Goal: Obtain resource: Download file/media

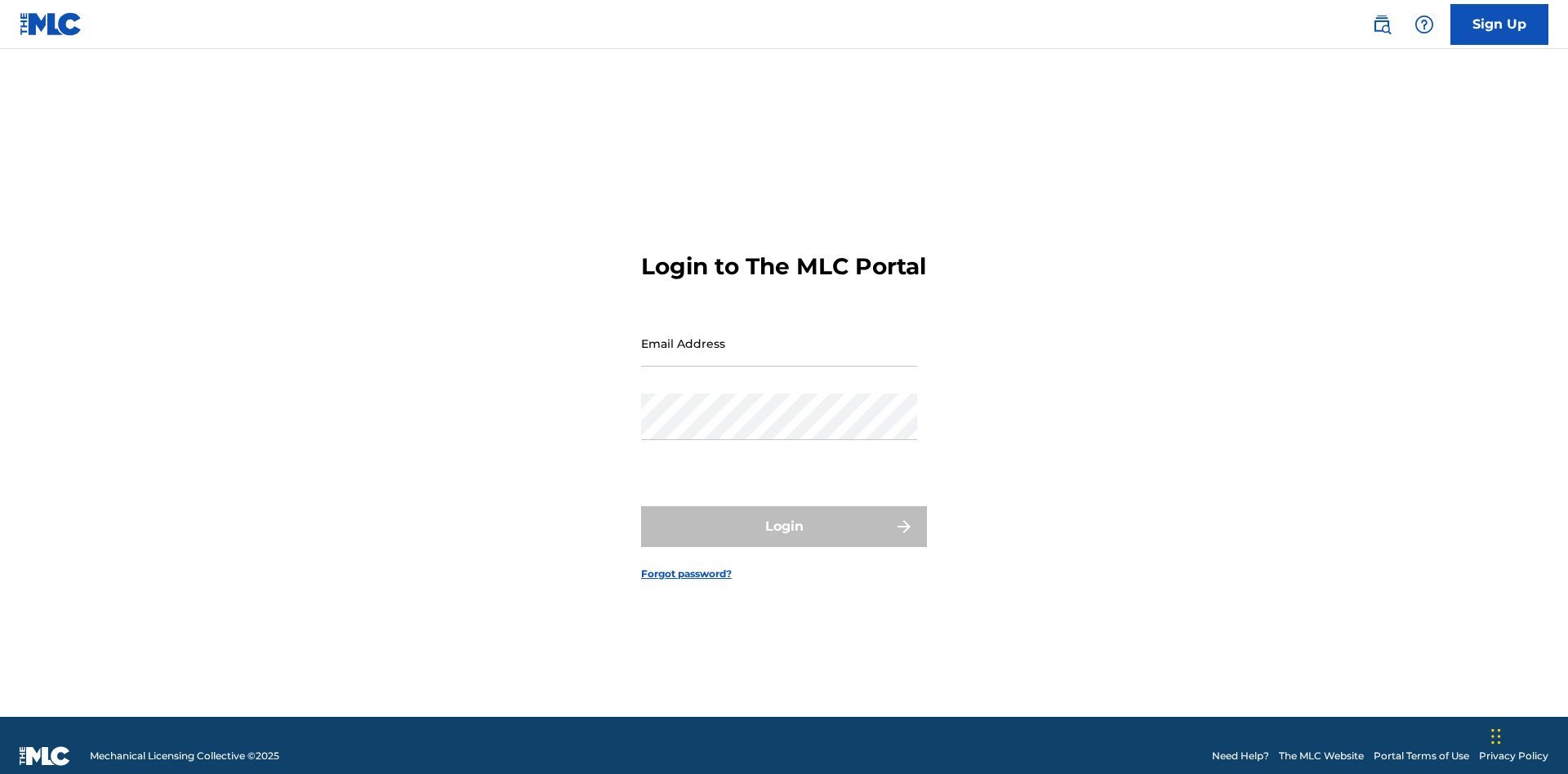
scroll to position [21, 0]
click at [779, 336] on input "Email Address" at bounding box center [779, 343] width 276 height 46
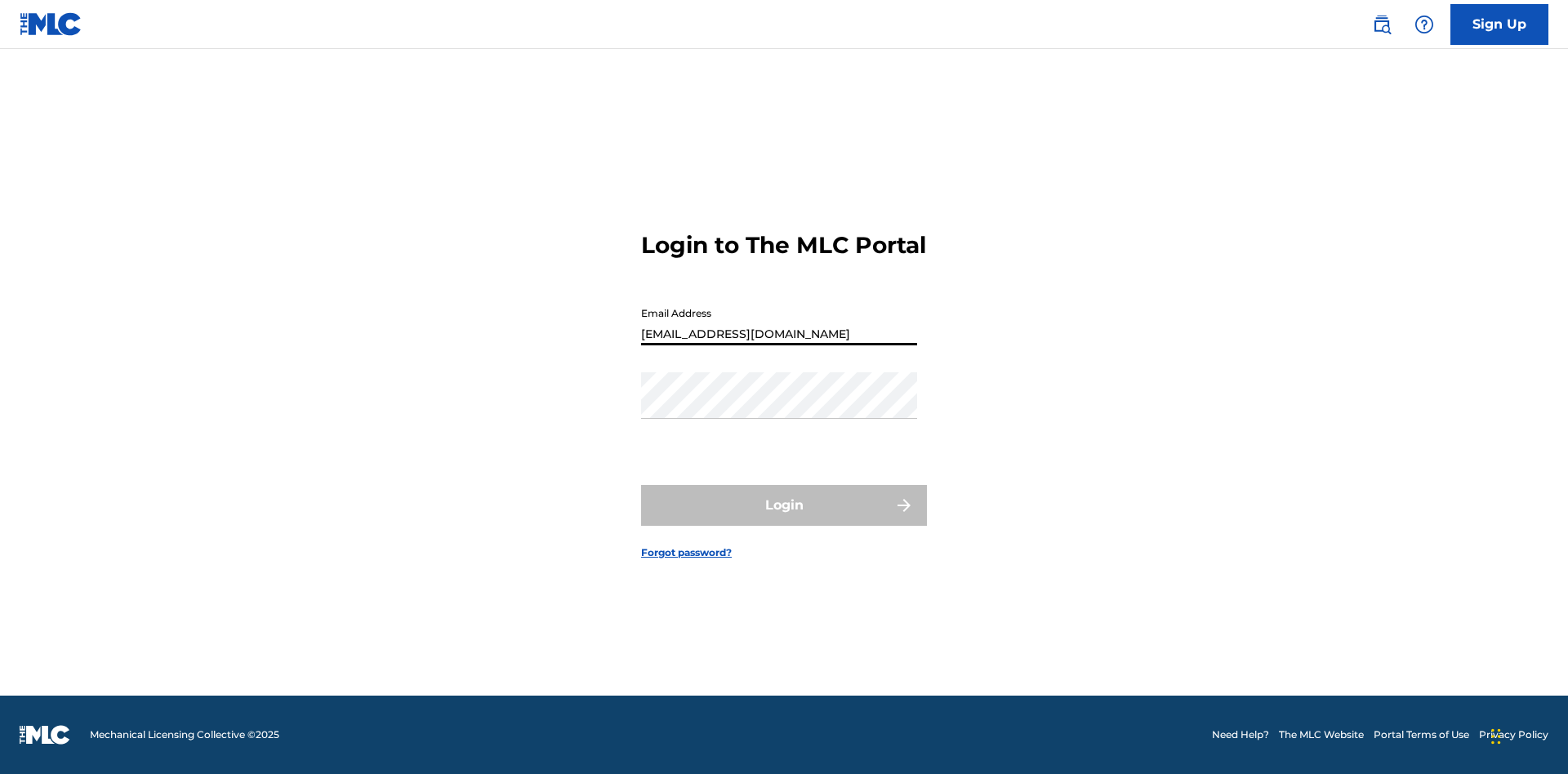
scroll to position [0, 38]
type input "[EMAIL_ADDRESS][DOMAIN_NAME]"
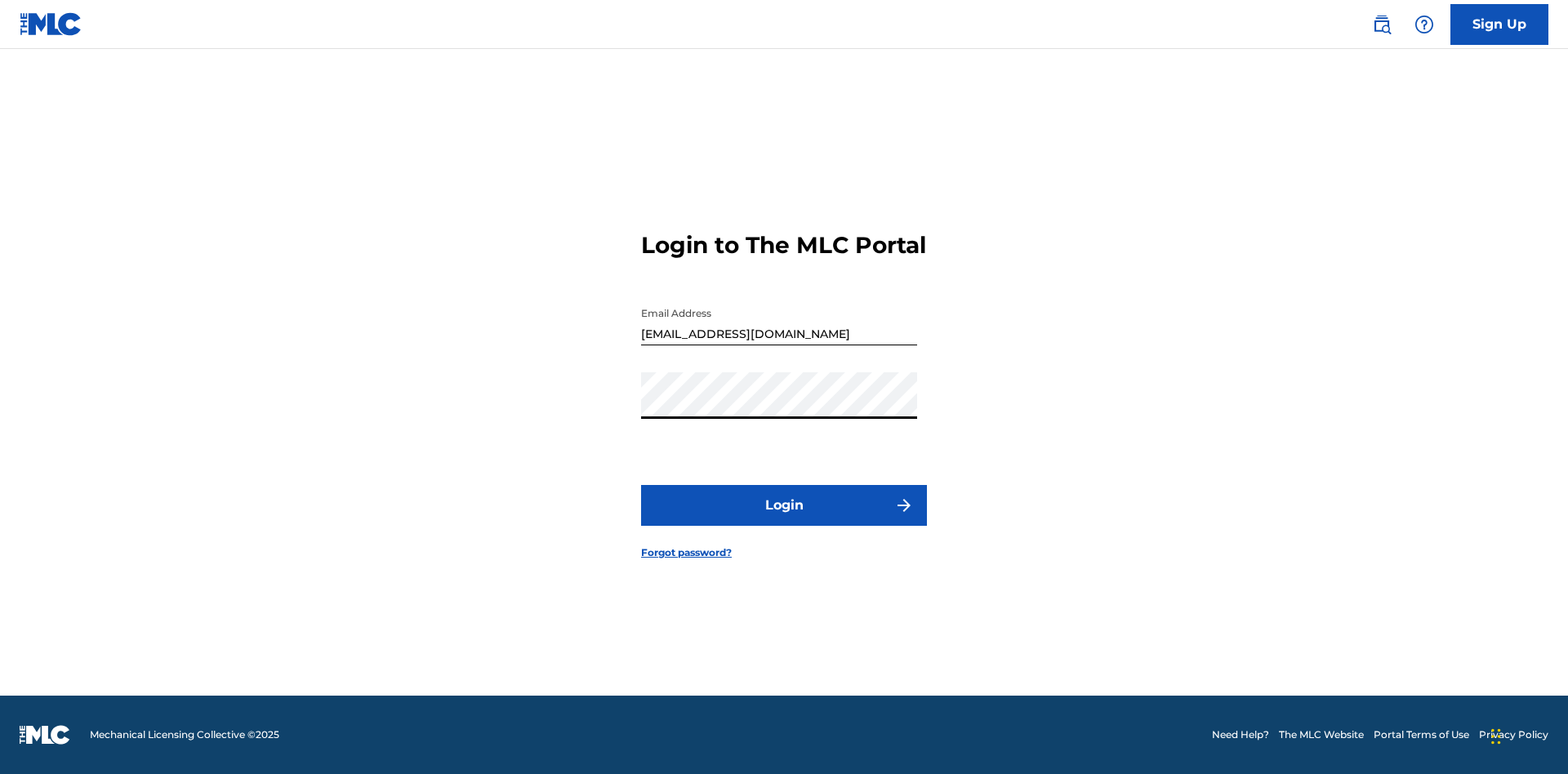
click at [784, 519] on button "Login" at bounding box center [784, 506] width 286 height 41
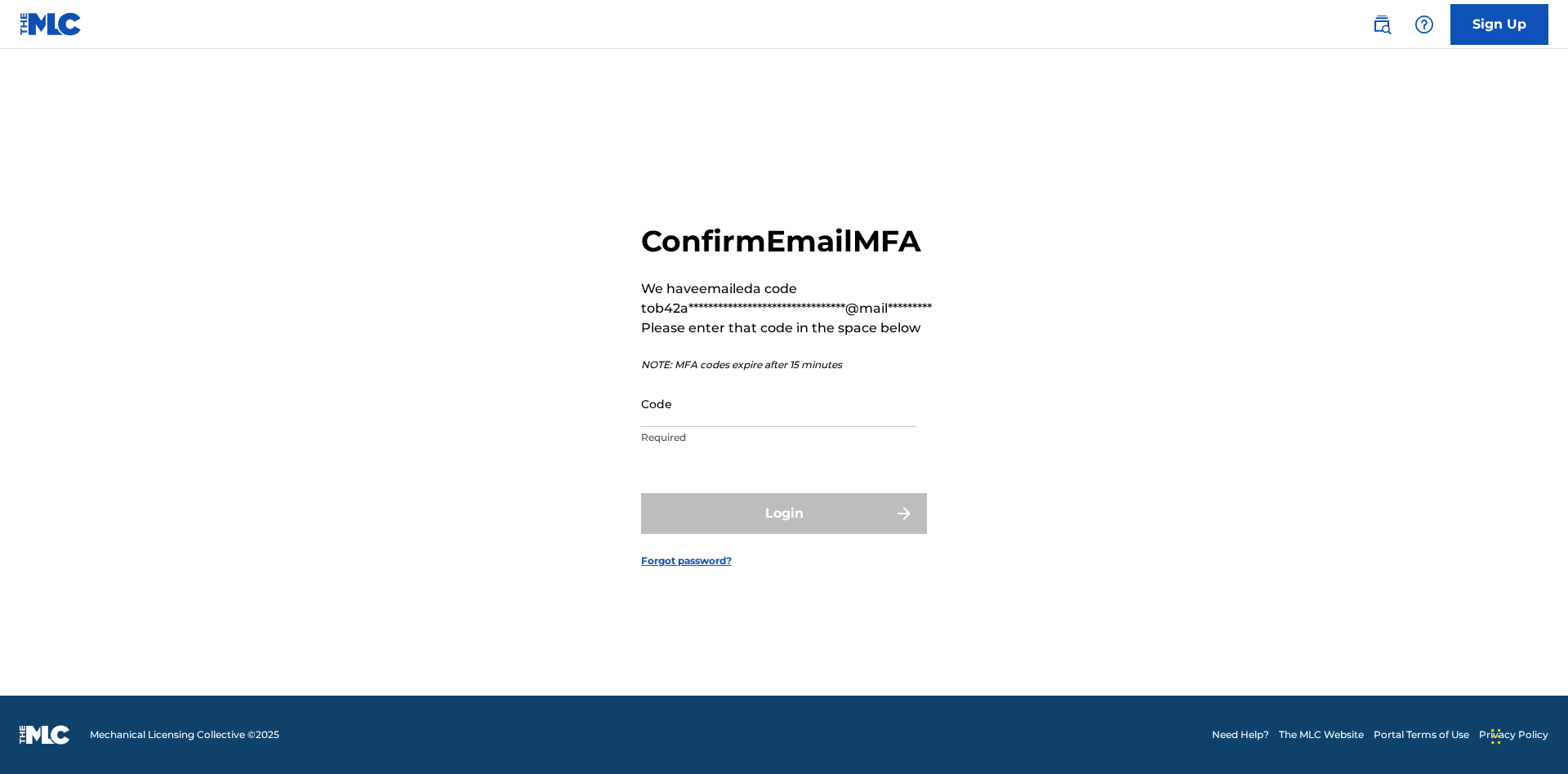
click at [779, 403] on input "Code" at bounding box center [779, 403] width 276 height 46
type input "881994"
click at [784, 513] on button "Login" at bounding box center [784, 513] width 286 height 41
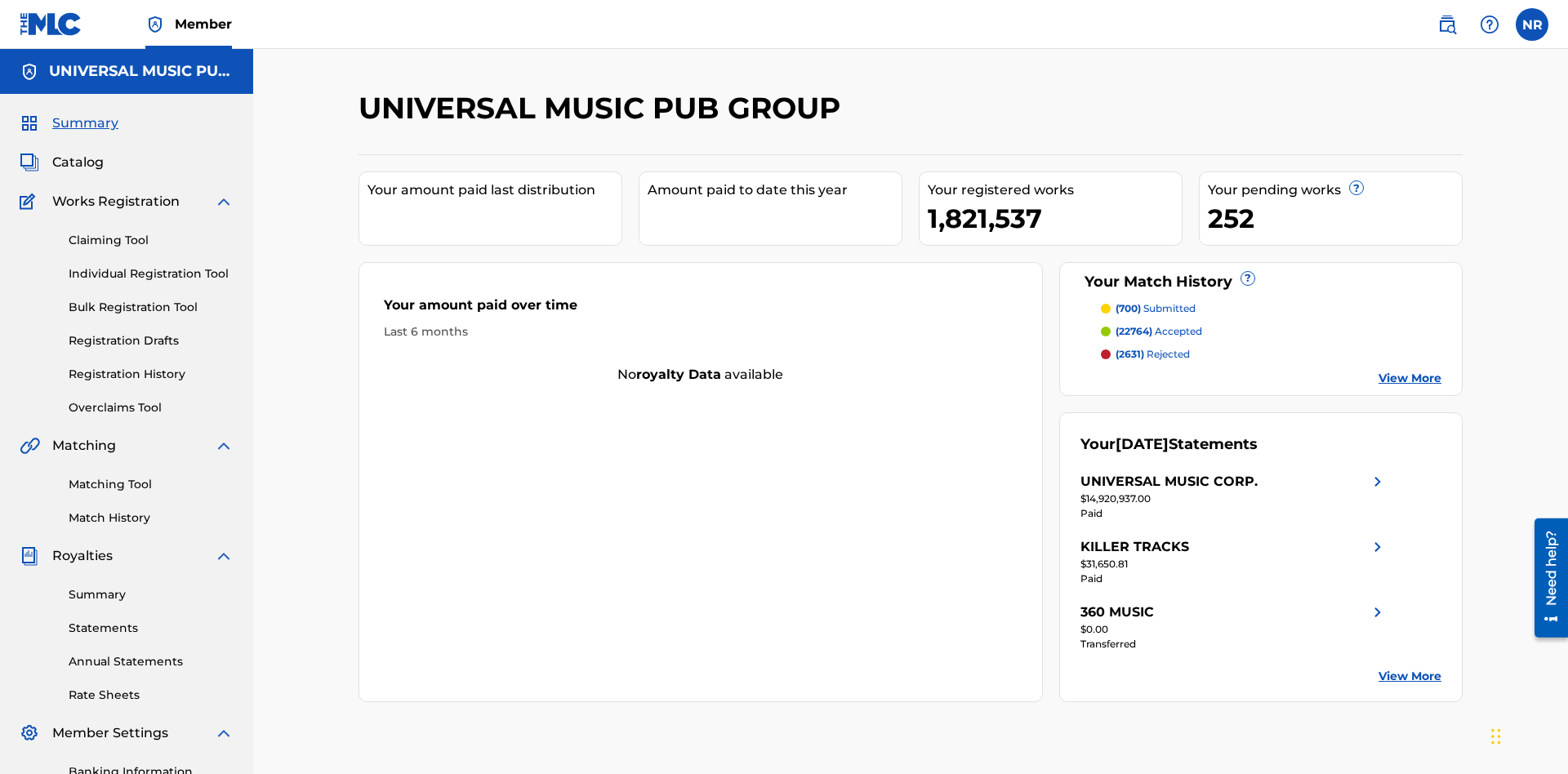
click at [151, 366] on link "Registration History" at bounding box center [150, 374] width 165 height 17
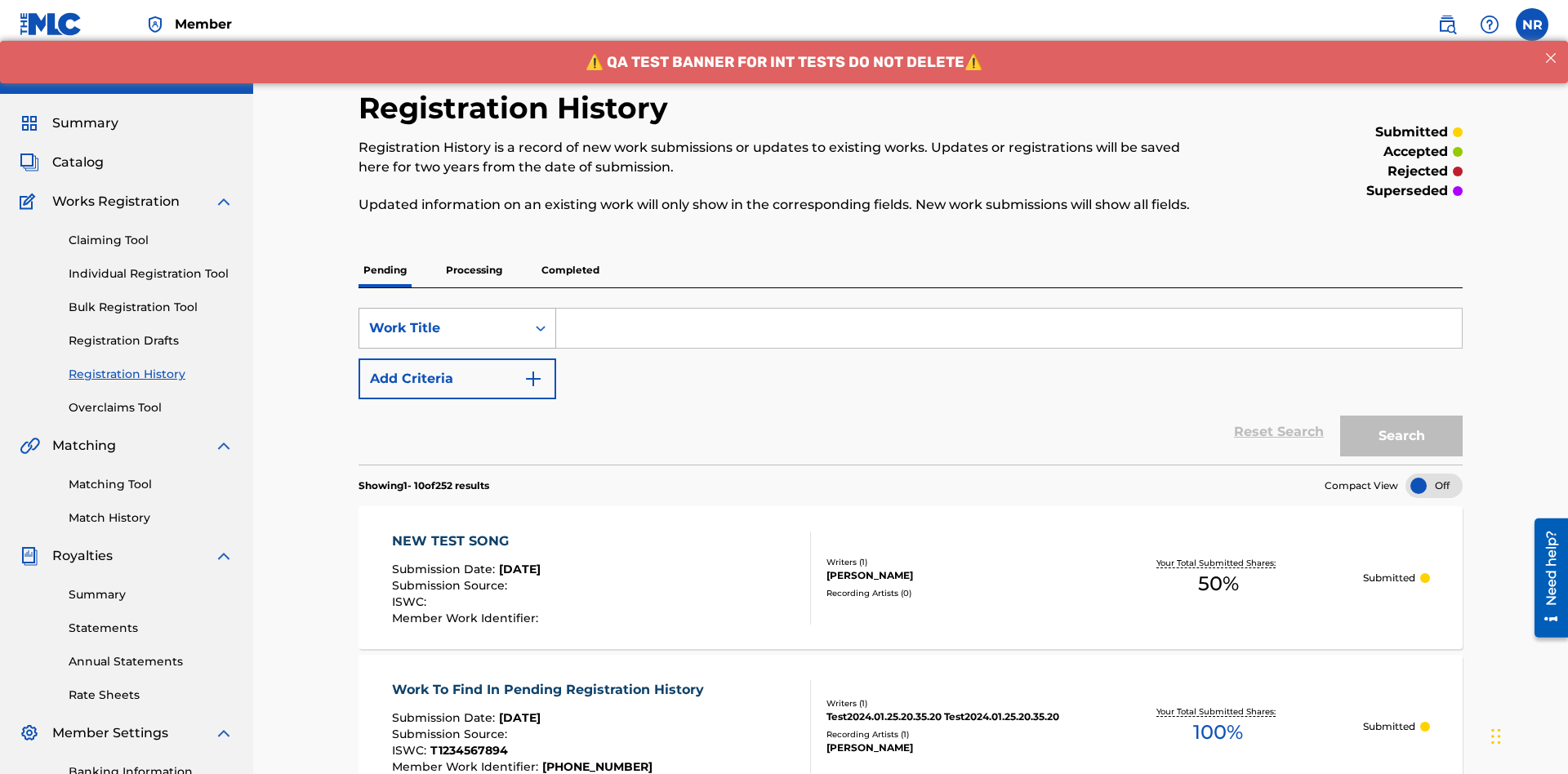
click at [443, 318] on div "Work Title" at bounding box center [443, 328] width 147 height 19
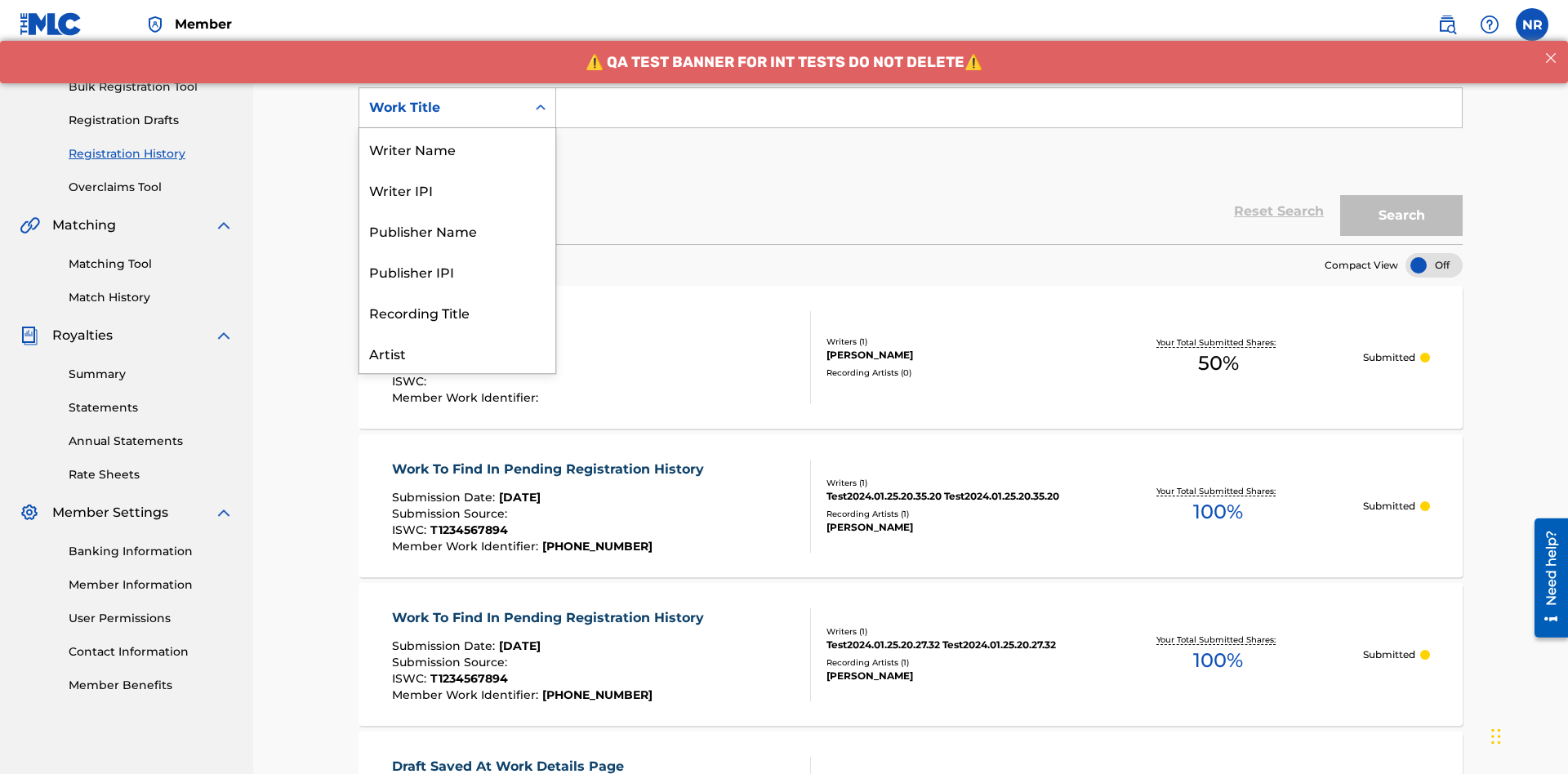
scroll to position [81, 0]
click at [457, 352] on div "Work Title" at bounding box center [457, 352] width 196 height 41
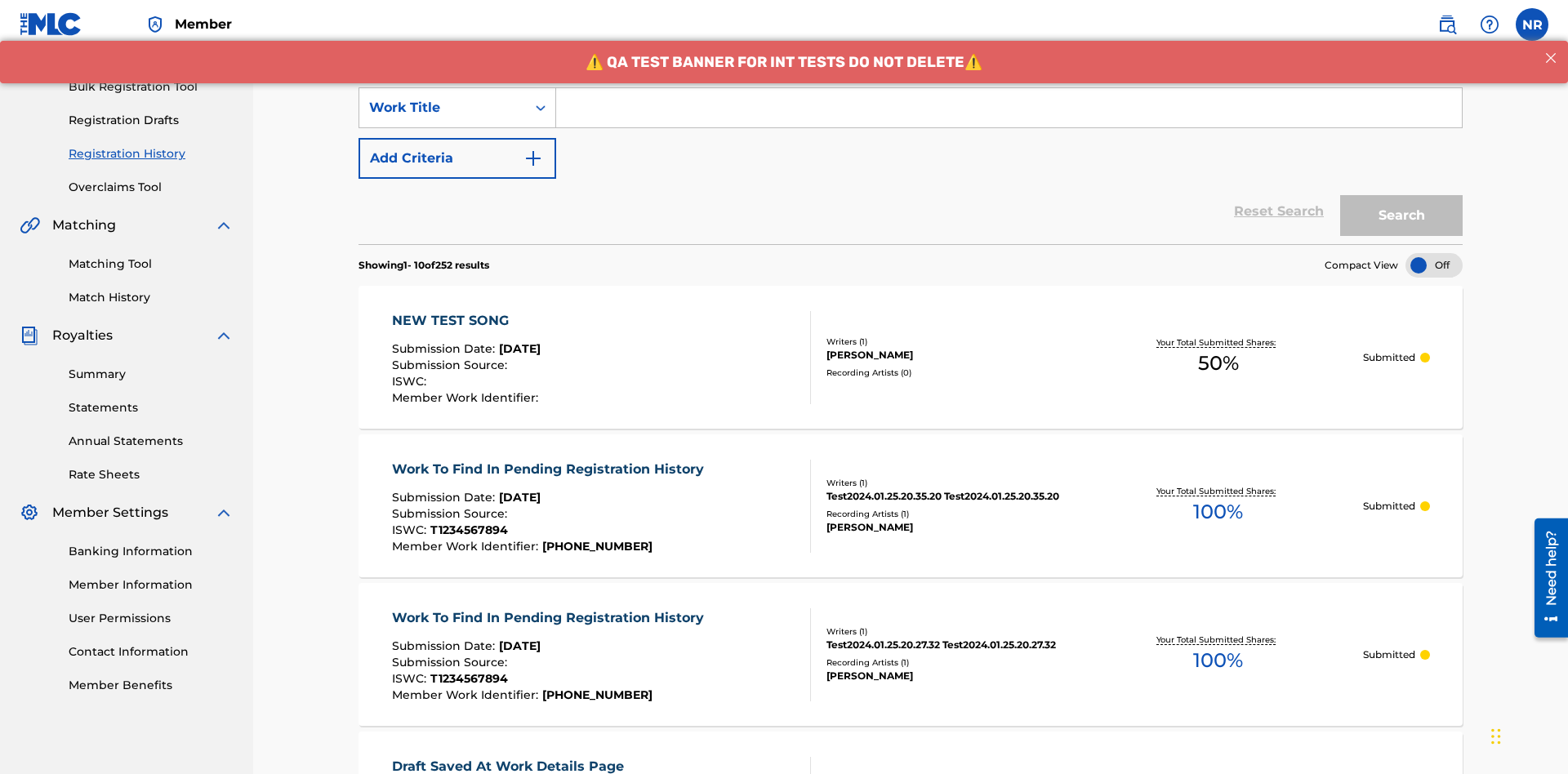
click at [457, 138] on button "Add Criteria" at bounding box center [457, 158] width 198 height 41
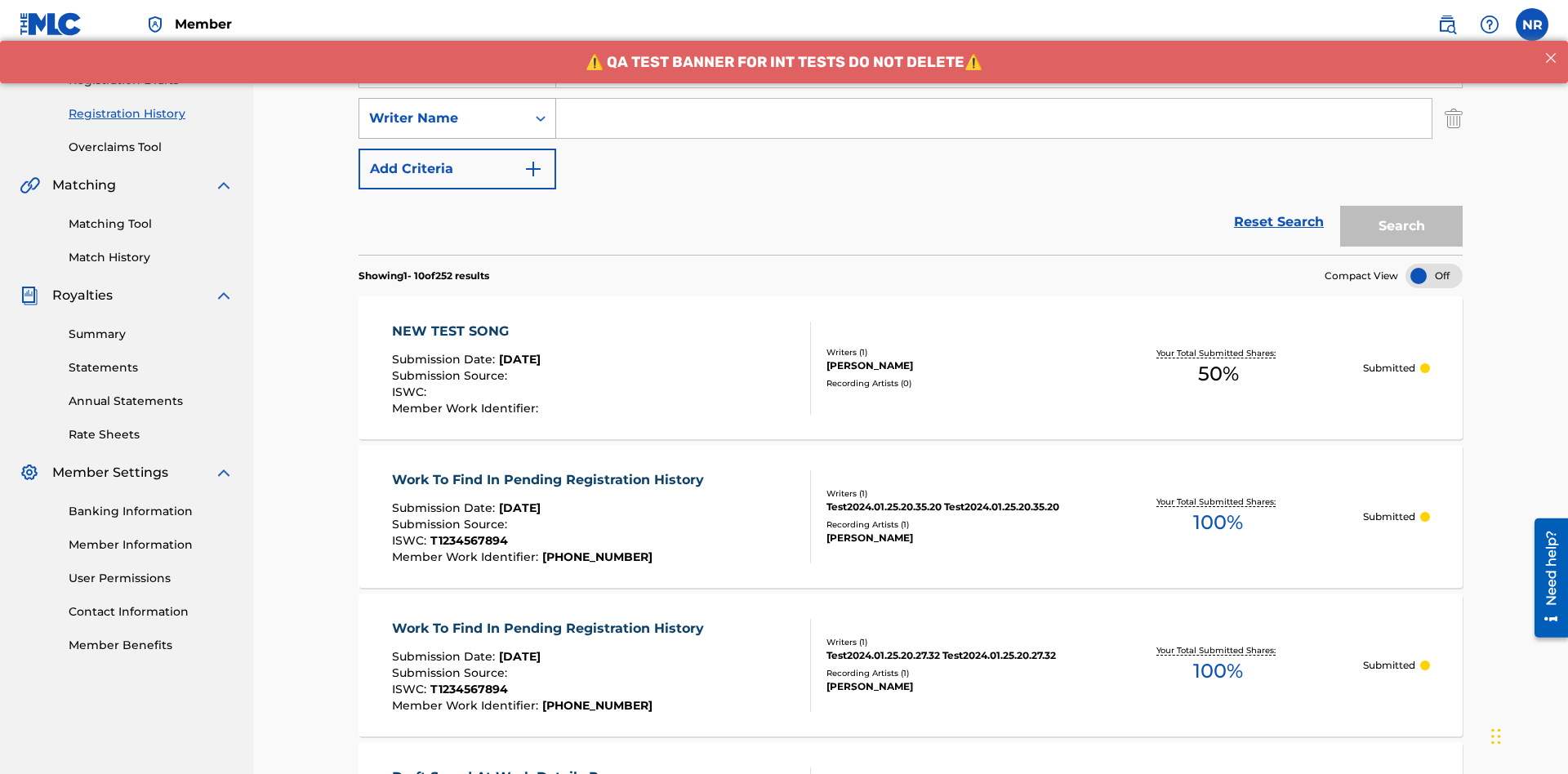
click at [443, 108] on div "Writer Name" at bounding box center [443, 118] width 147 height 19
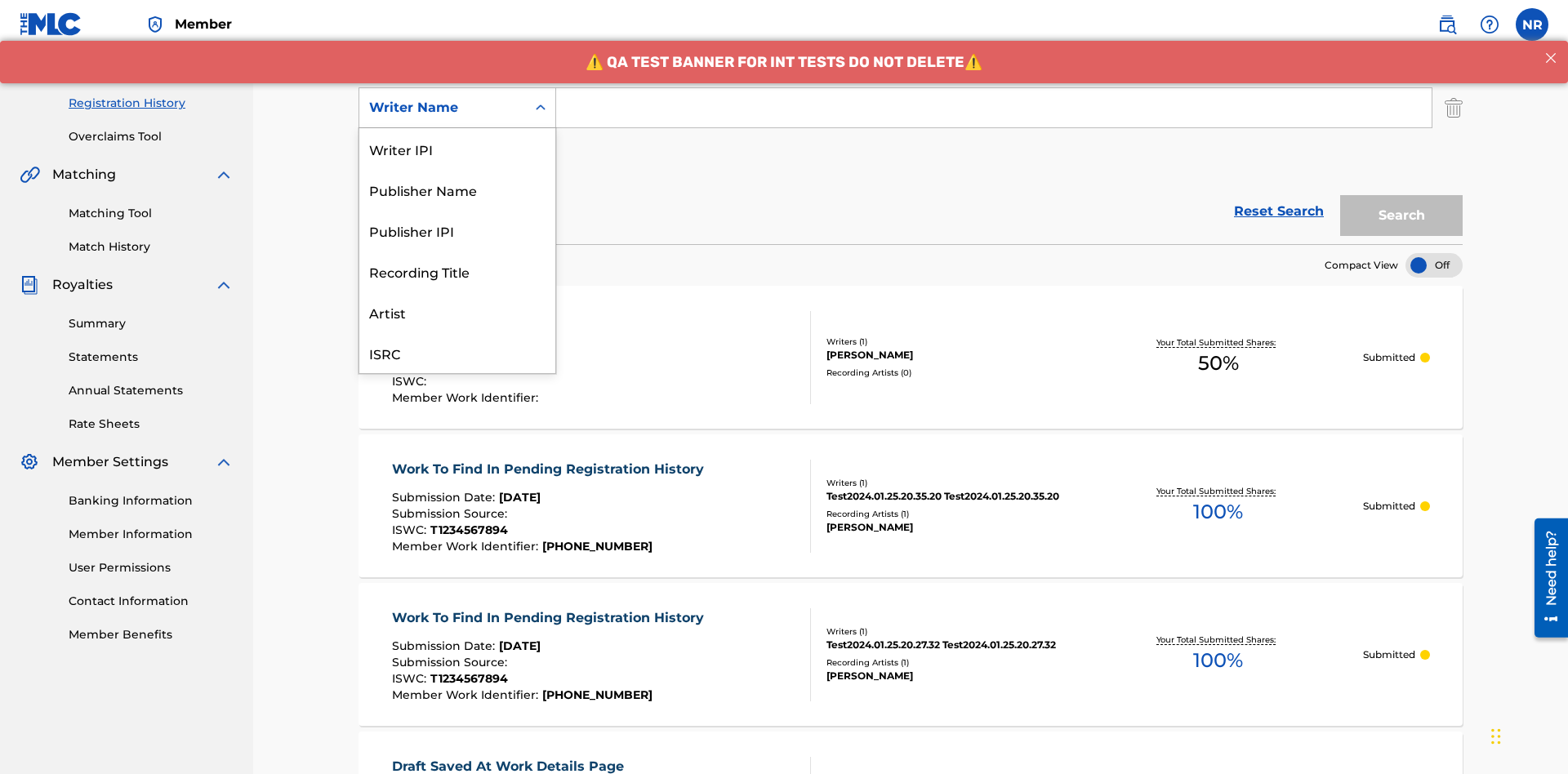
scroll to position [41, 0]
click at [457, 230] on div "Recording Title" at bounding box center [457, 230] width 196 height 41
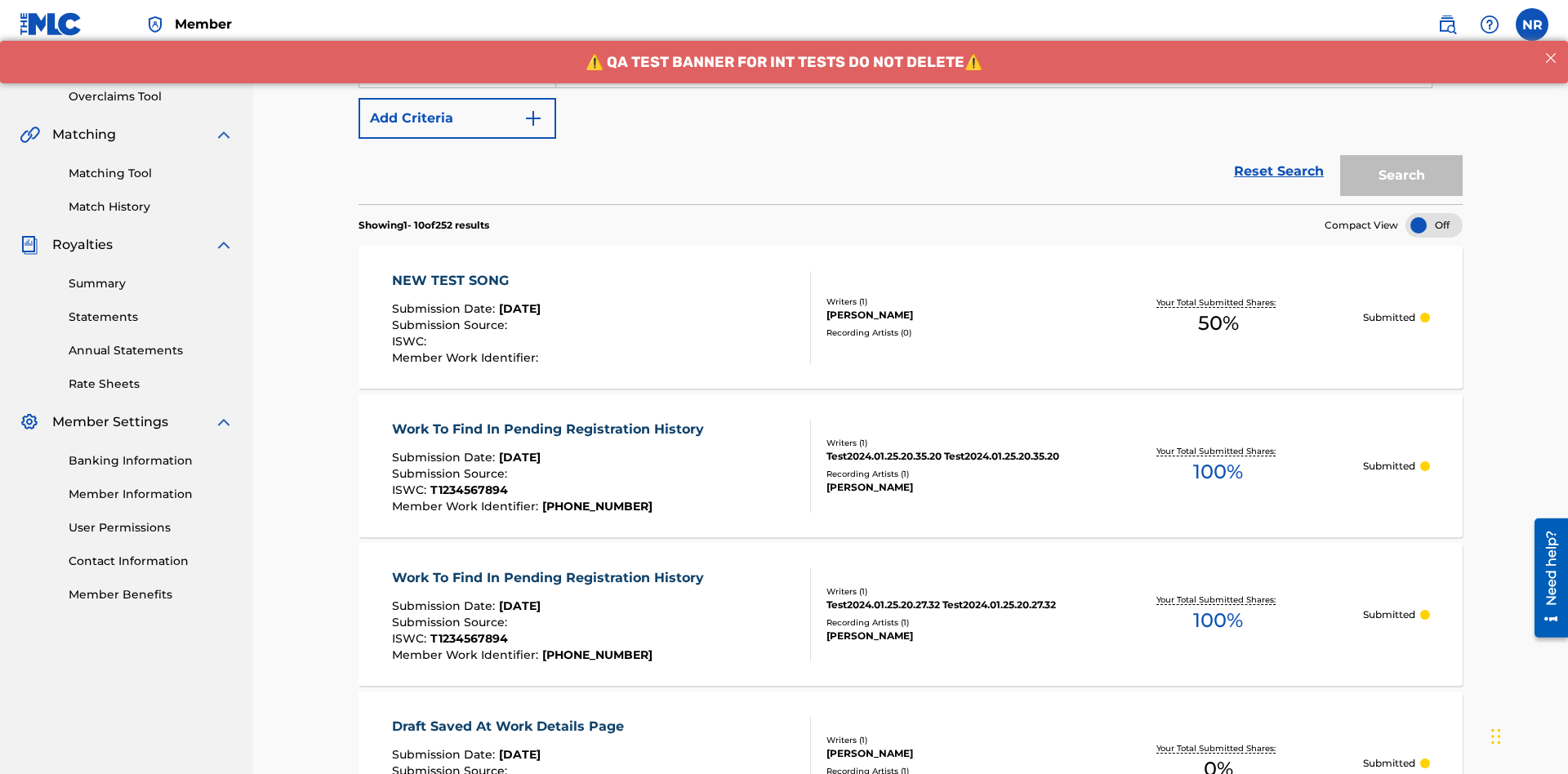
click at [457, 118] on button "Add Criteria" at bounding box center [457, 118] width 198 height 41
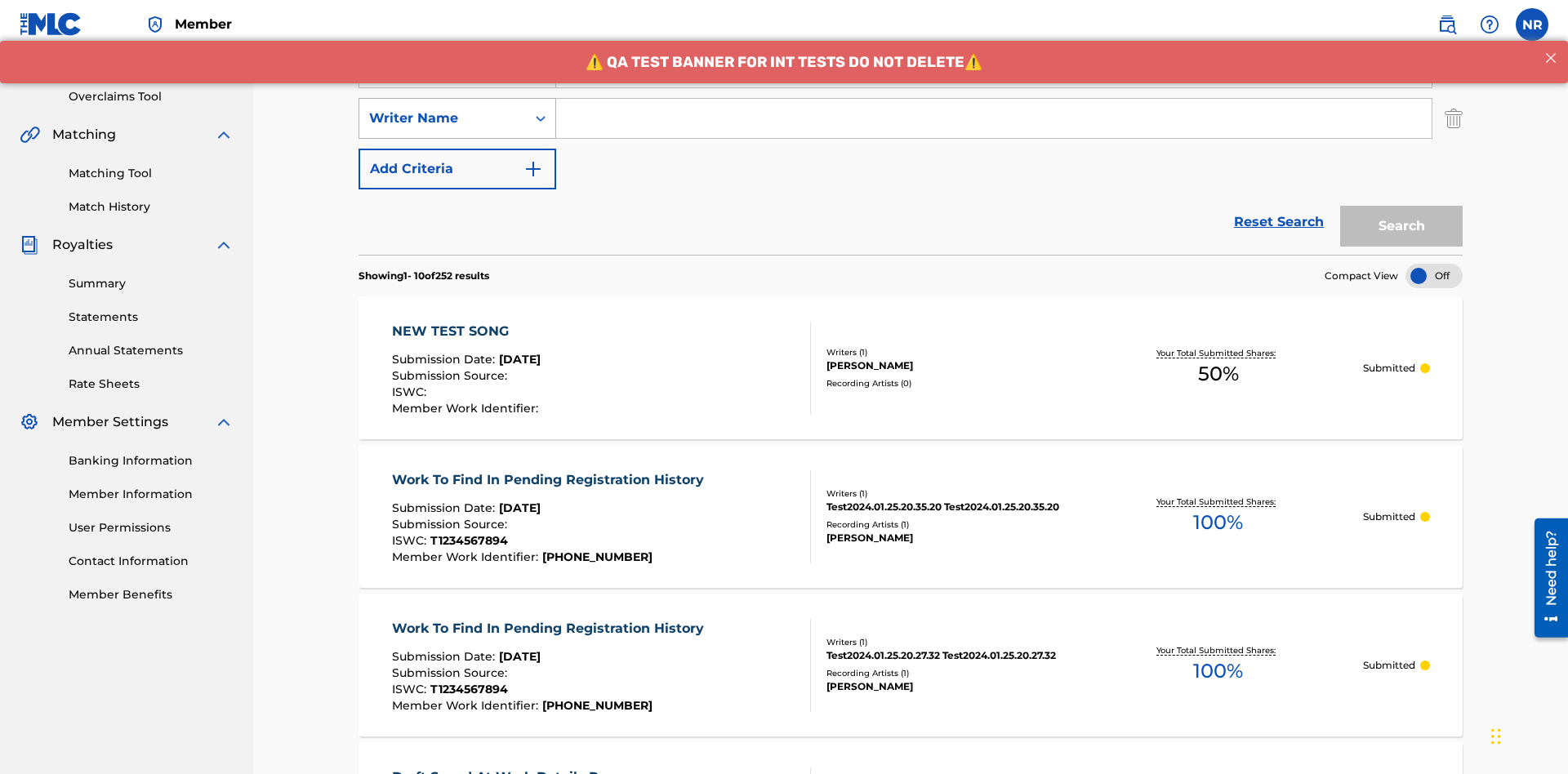
click at [443, 108] on div "Writer Name" at bounding box center [443, 118] width 147 height 19
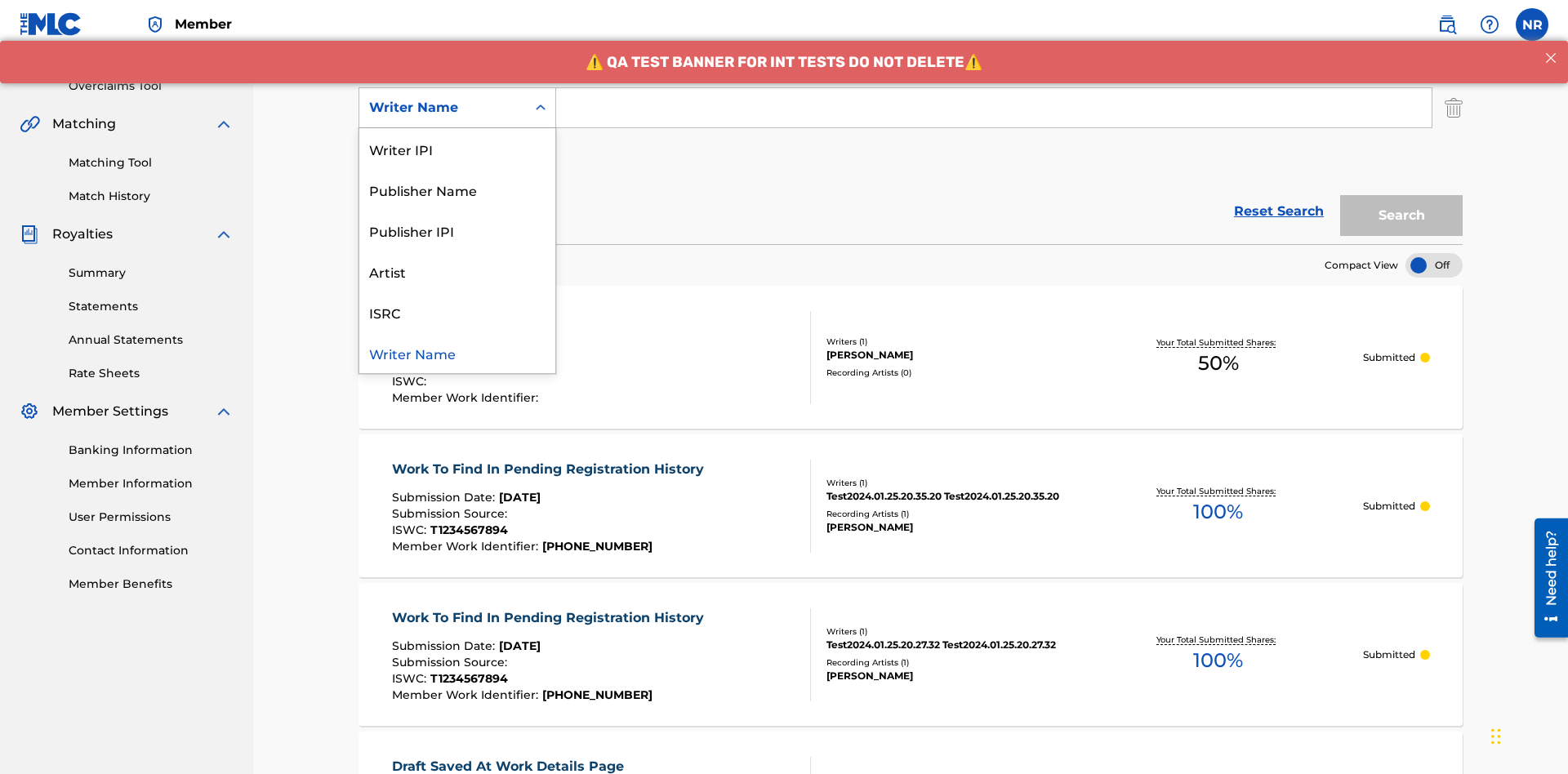
click at [457, 312] on div "ISRC" at bounding box center [457, 311] width 196 height 41
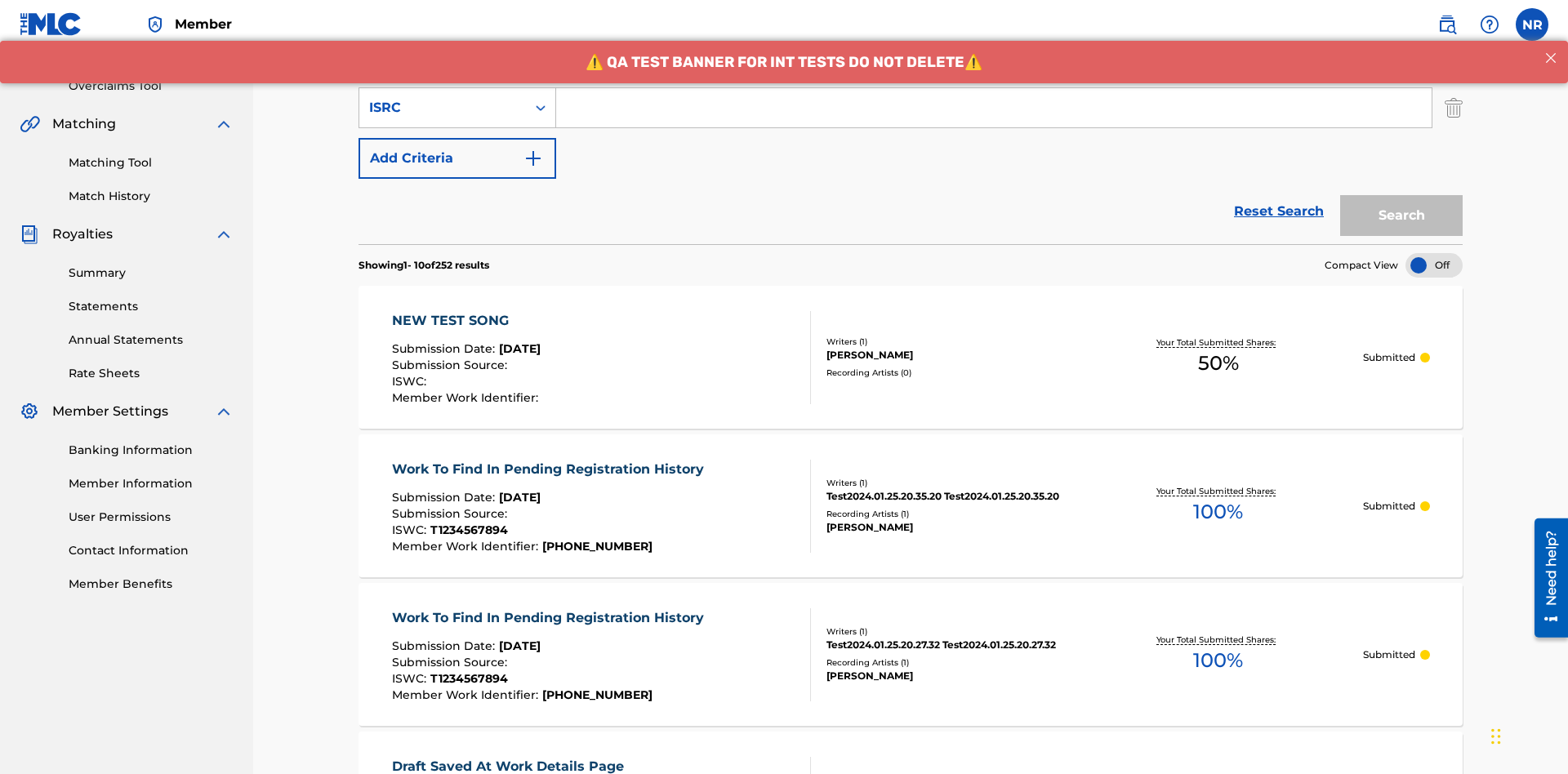
click at [457, 138] on button "Add Criteria" at bounding box center [457, 158] width 198 height 41
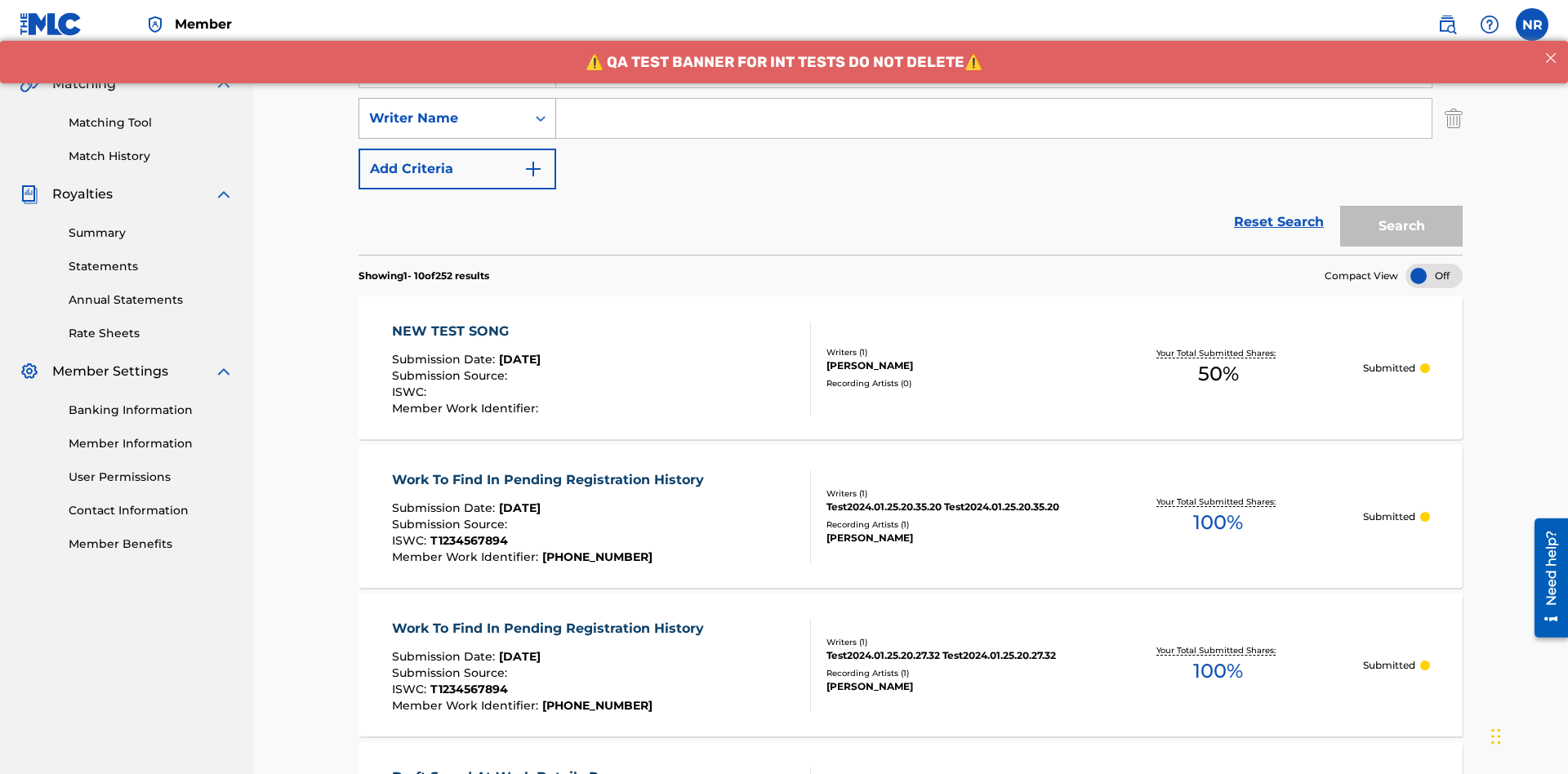
click at [443, 108] on div "Writer Name" at bounding box center [443, 118] width 147 height 19
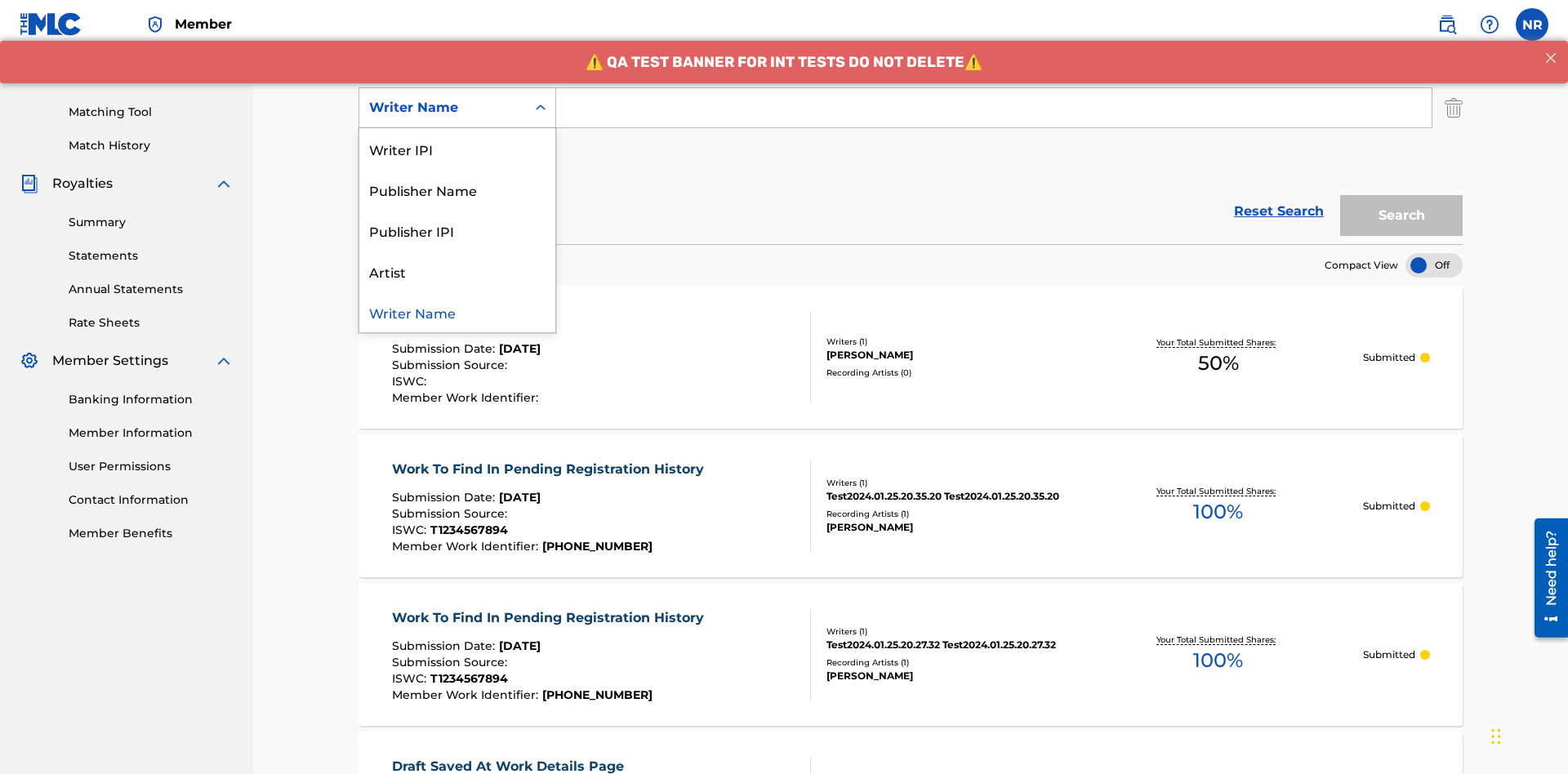
click at [457, 312] on div "Writer Name" at bounding box center [457, 311] width 196 height 41
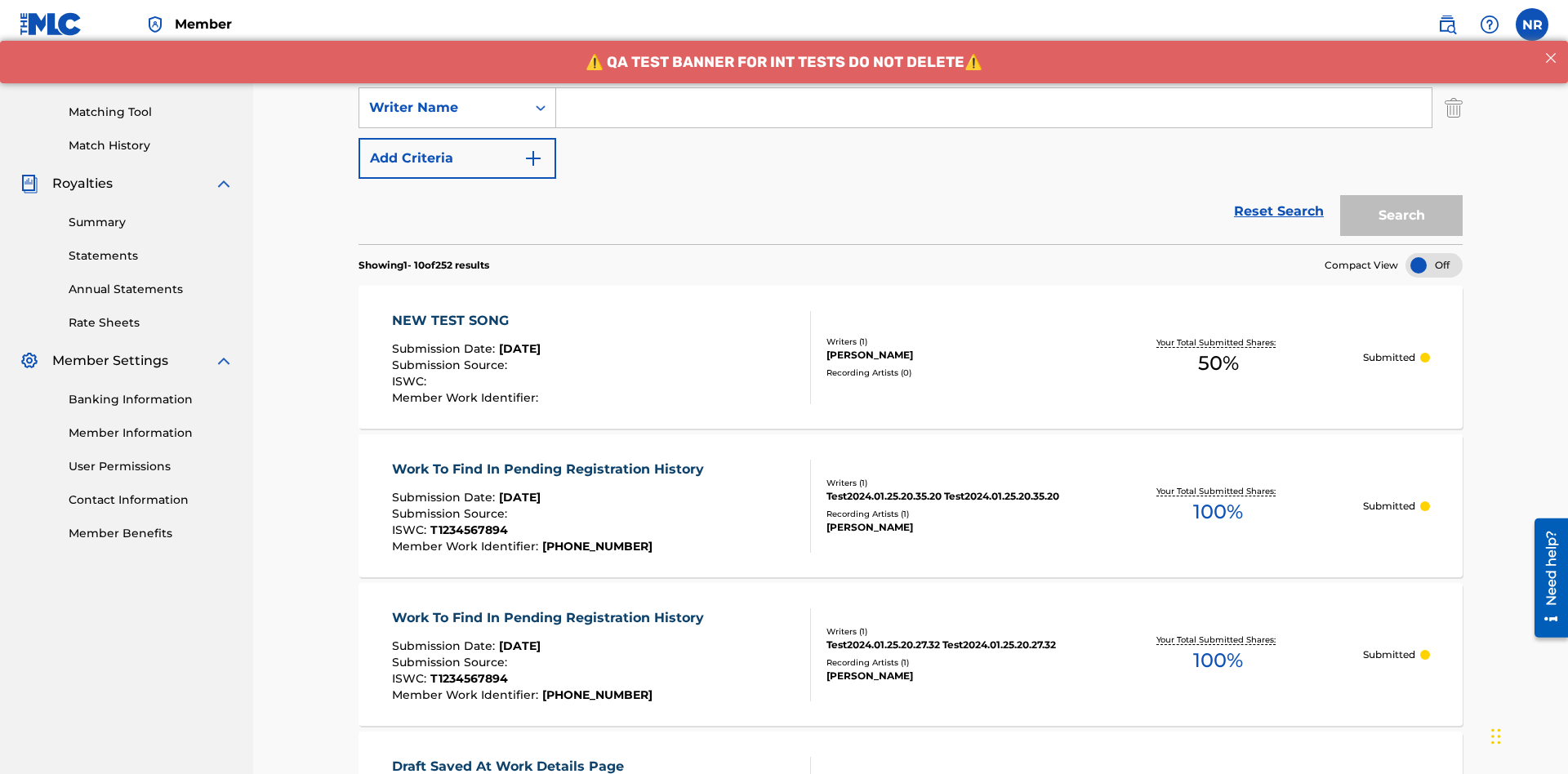
click at [457, 138] on button "Add Criteria" at bounding box center [457, 158] width 198 height 41
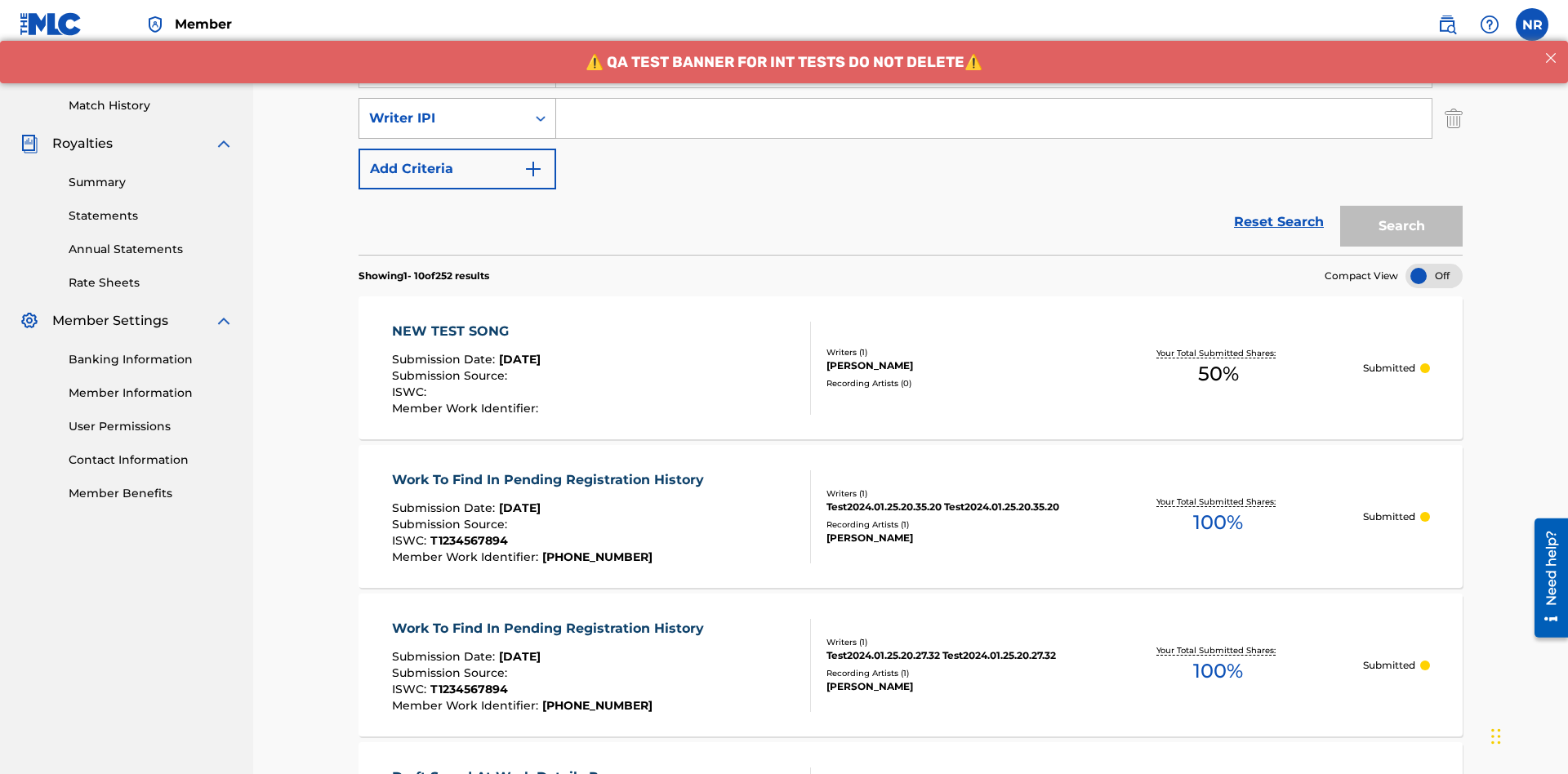
click at [443, 108] on div "Writer IPI" at bounding box center [443, 118] width 147 height 19
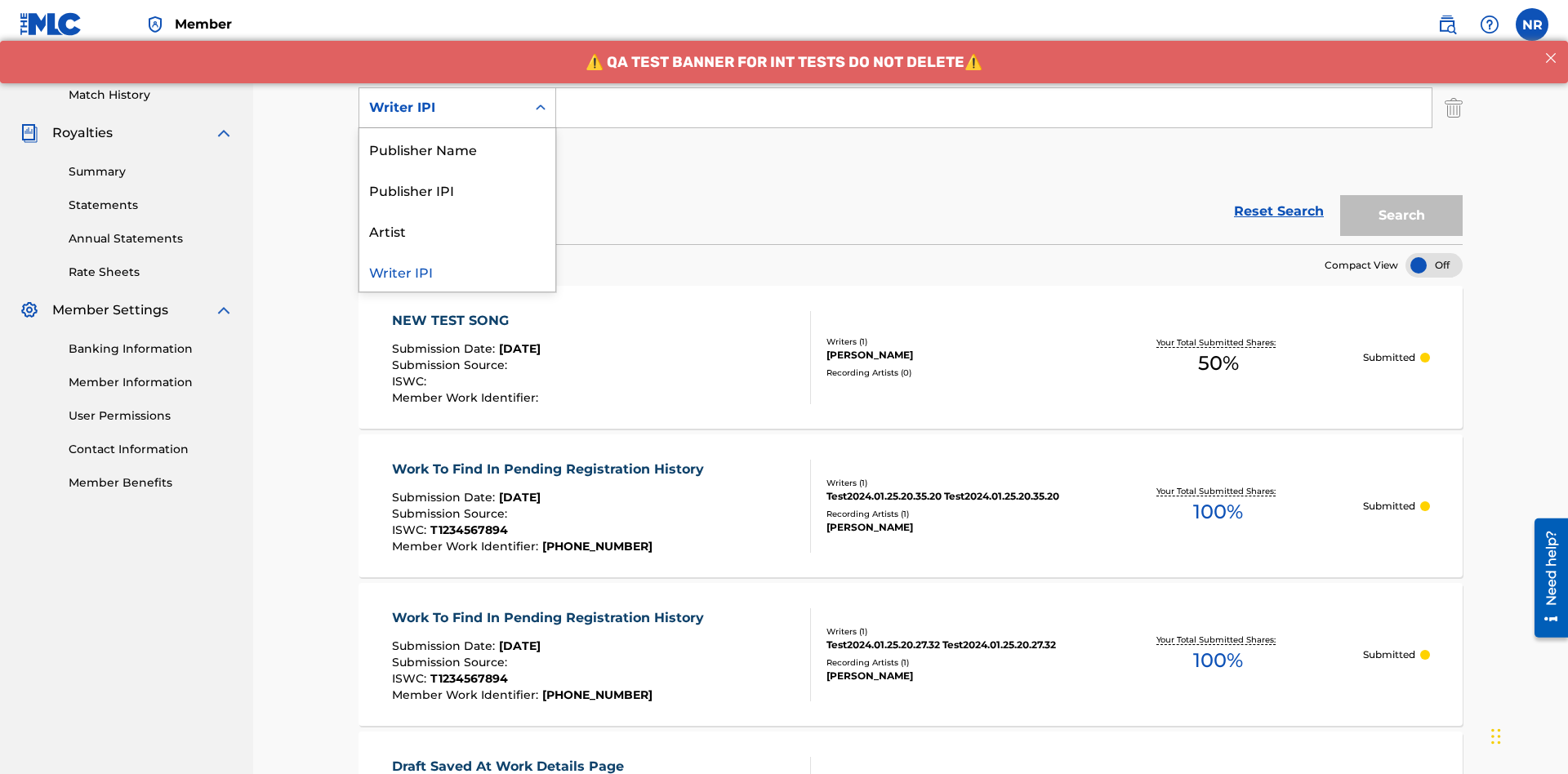
click at [457, 149] on div "Publisher Name" at bounding box center [457, 149] width 196 height 41
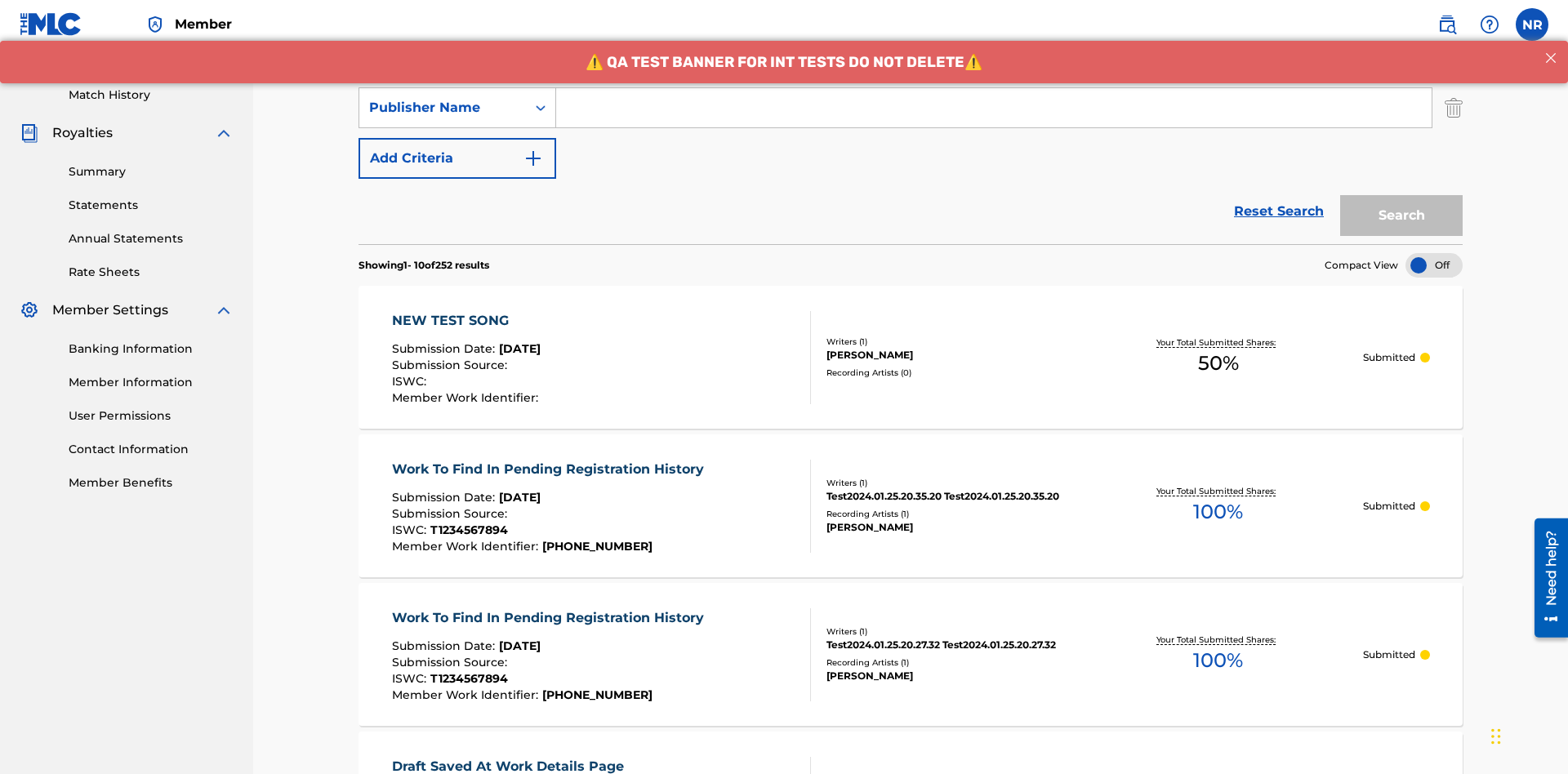
click at [457, 138] on button "Add Criteria" at bounding box center [457, 158] width 198 height 41
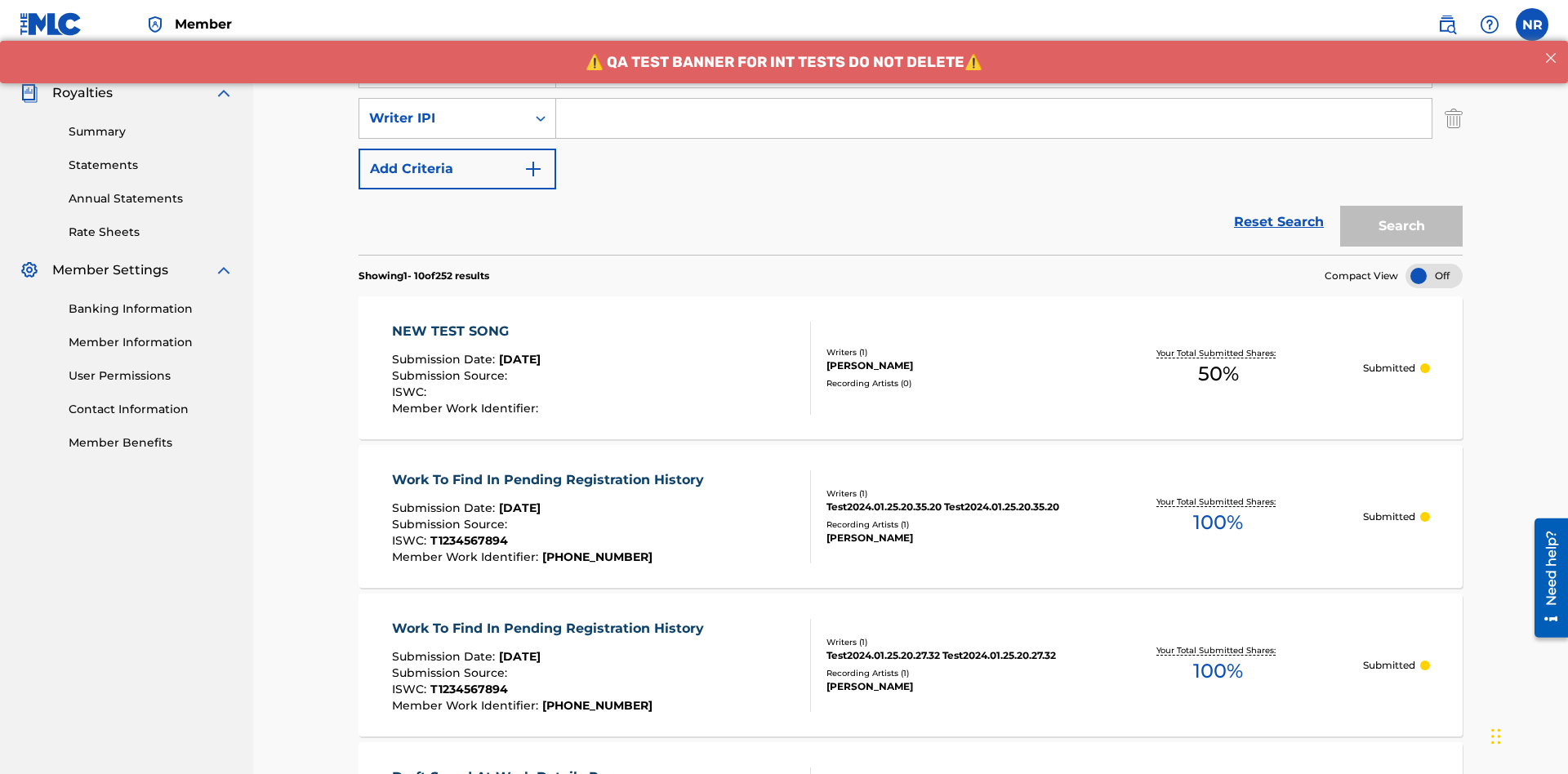
scroll to position [474, 0]
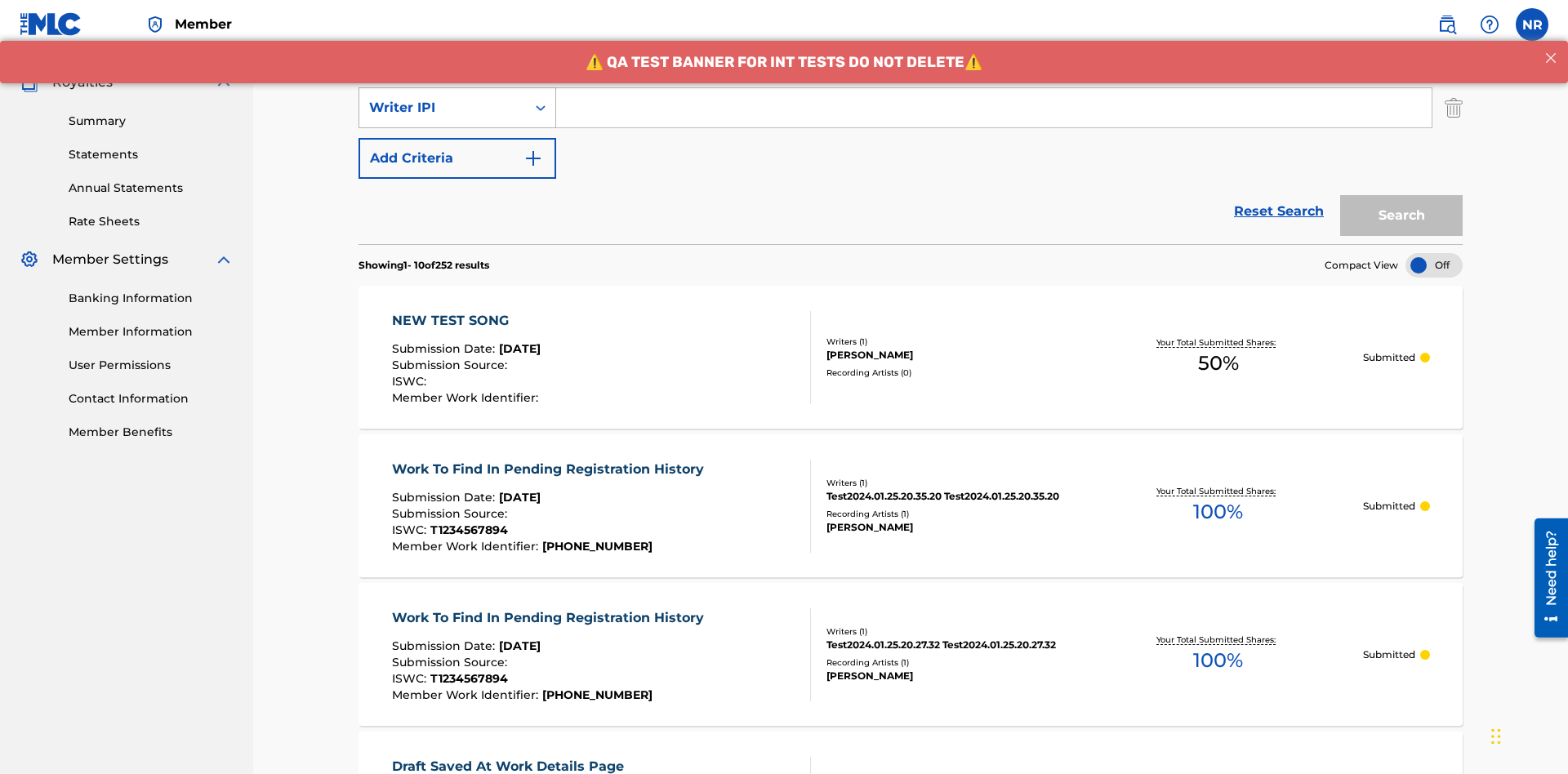
click at [443, 108] on div "Writer IPI" at bounding box center [443, 108] width 147 height 19
click at [457, 149] on div "Publisher IPI" at bounding box center [457, 149] width 196 height 41
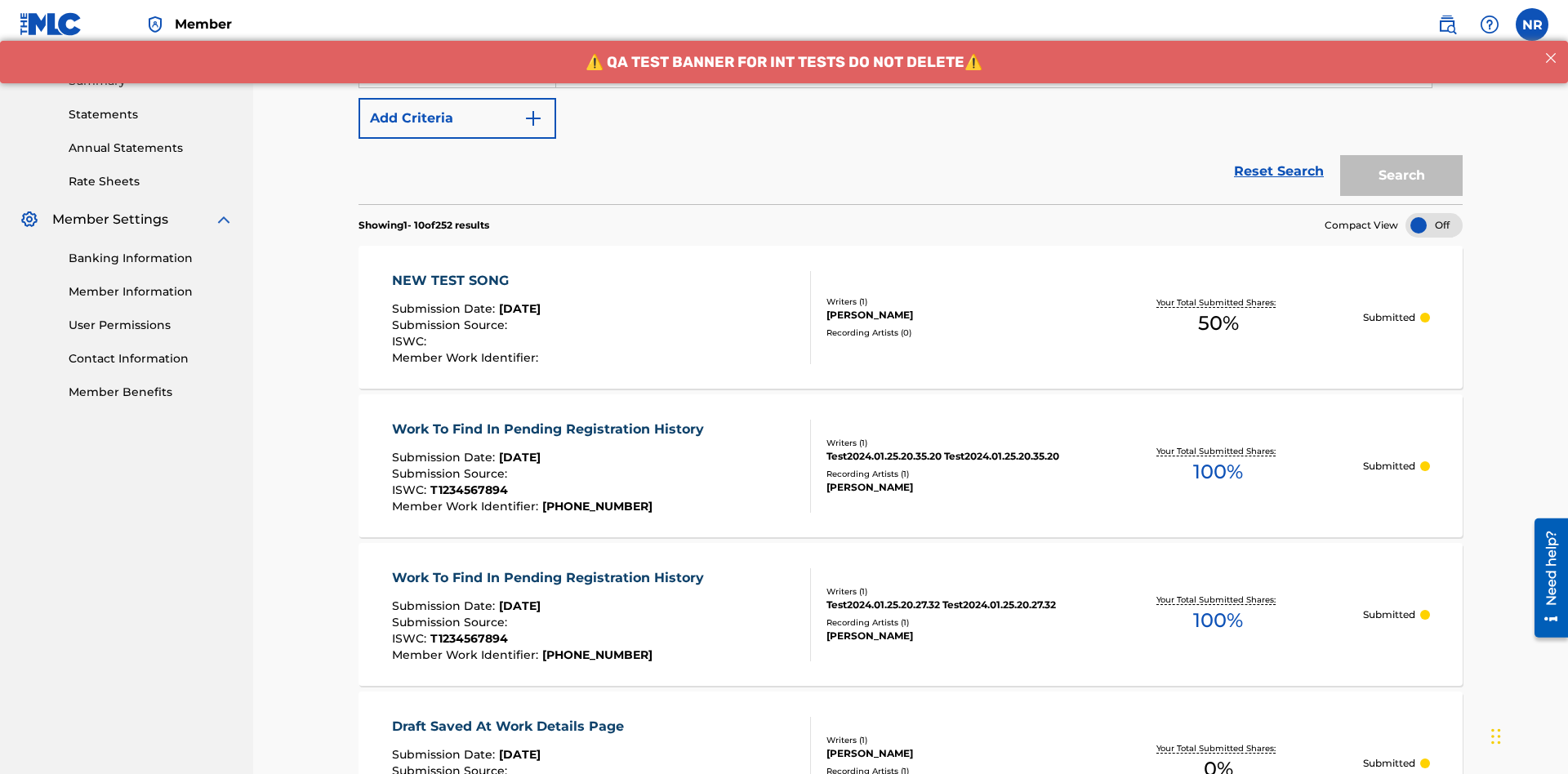
click at [457, 118] on button "Add Criteria" at bounding box center [457, 118] width 198 height 41
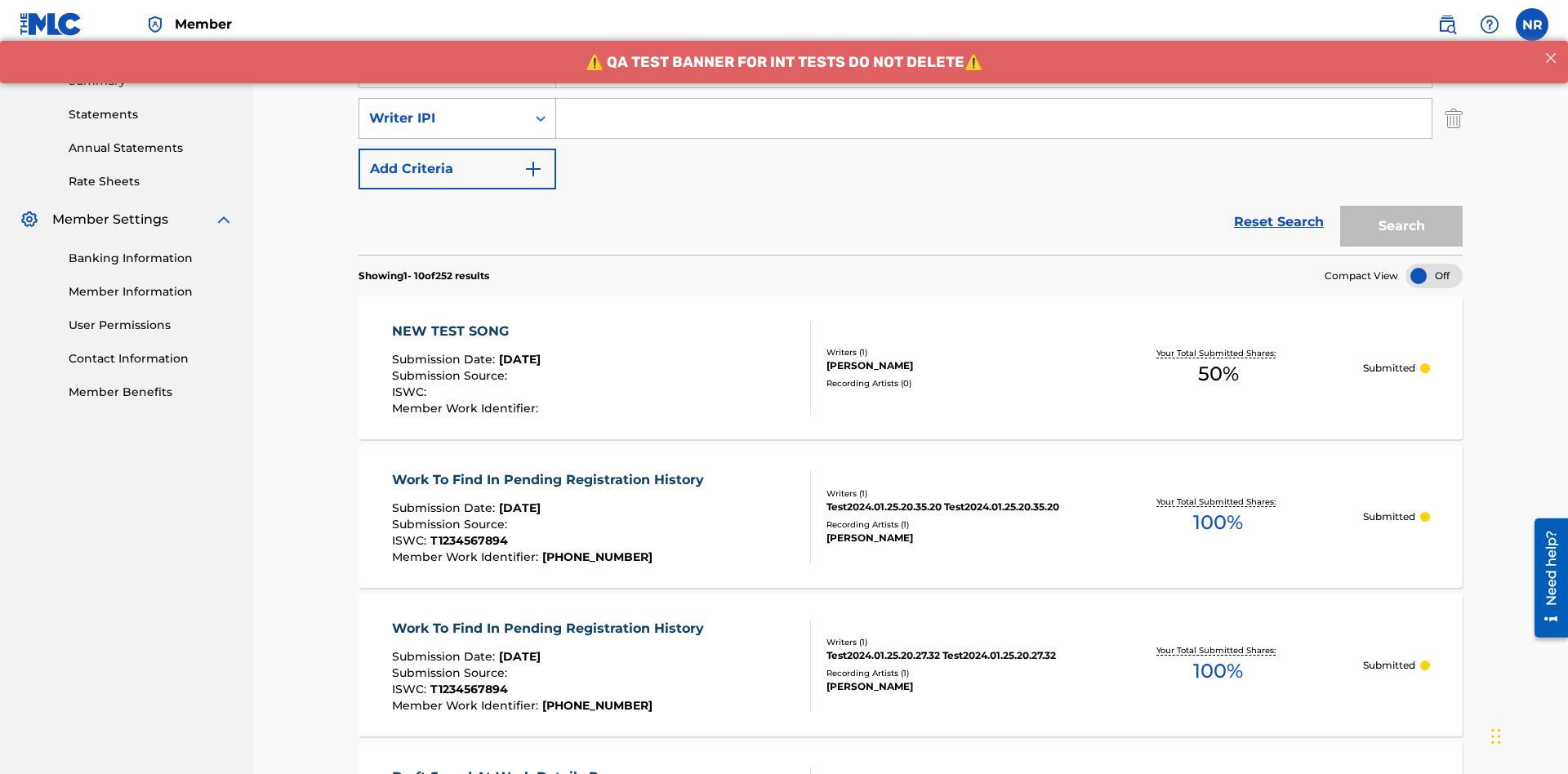
click at [443, 108] on div "Writer IPI" at bounding box center [443, 118] width 147 height 19
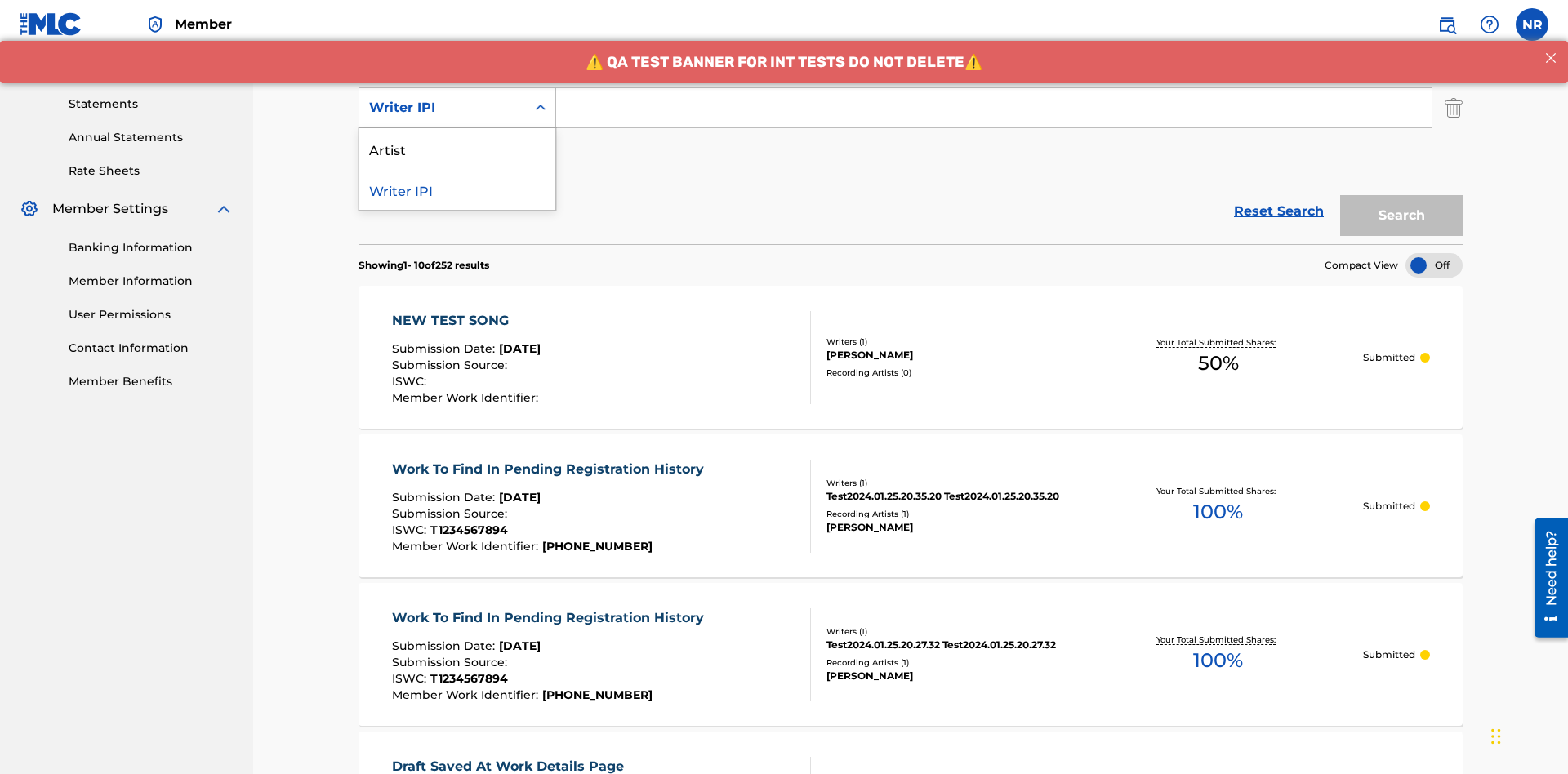
click at [457, 149] on div "Artist" at bounding box center [457, 149] width 196 height 41
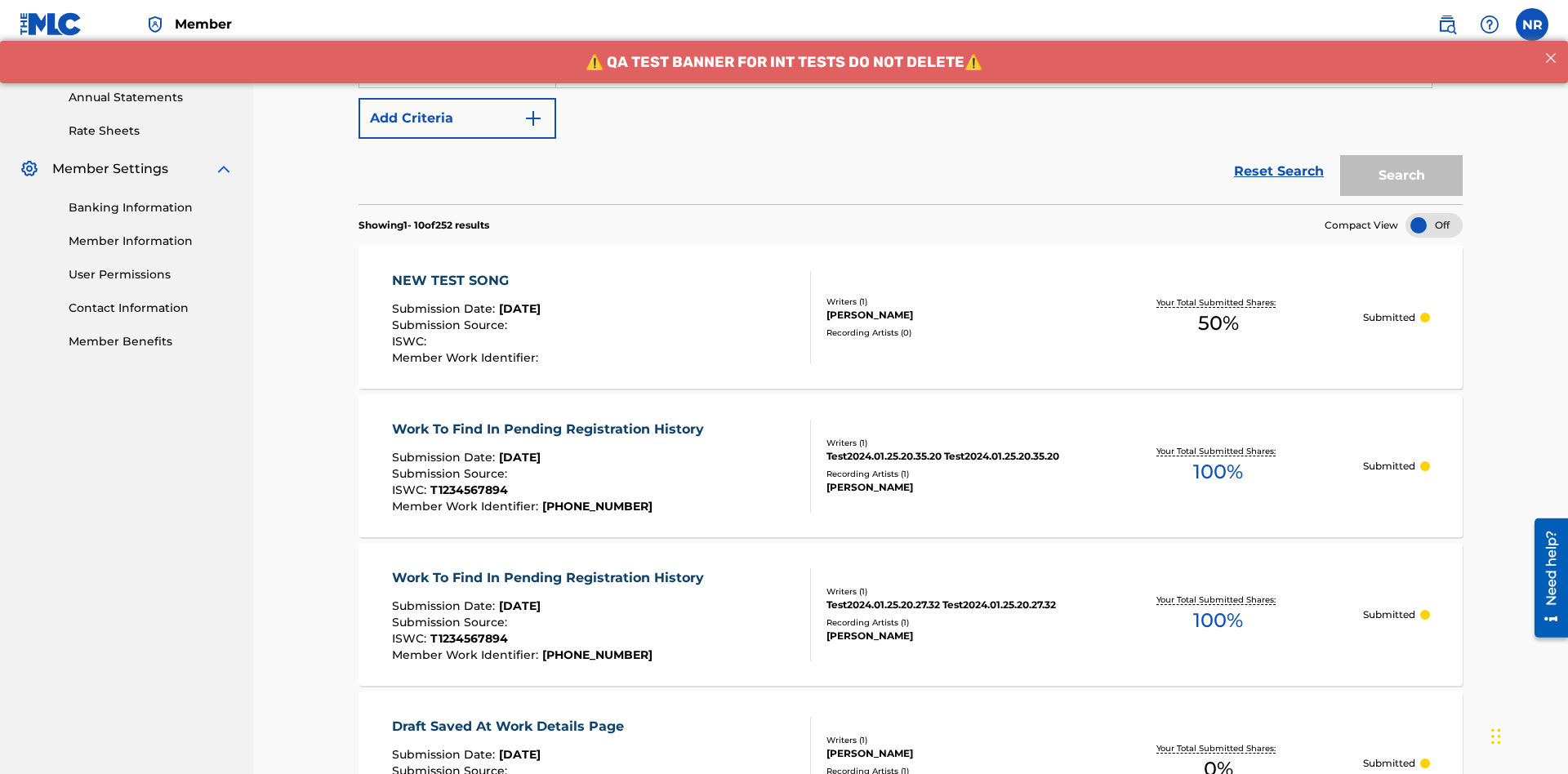
click at [457, 118] on button "Add Criteria" at bounding box center [457, 118] width 198 height 41
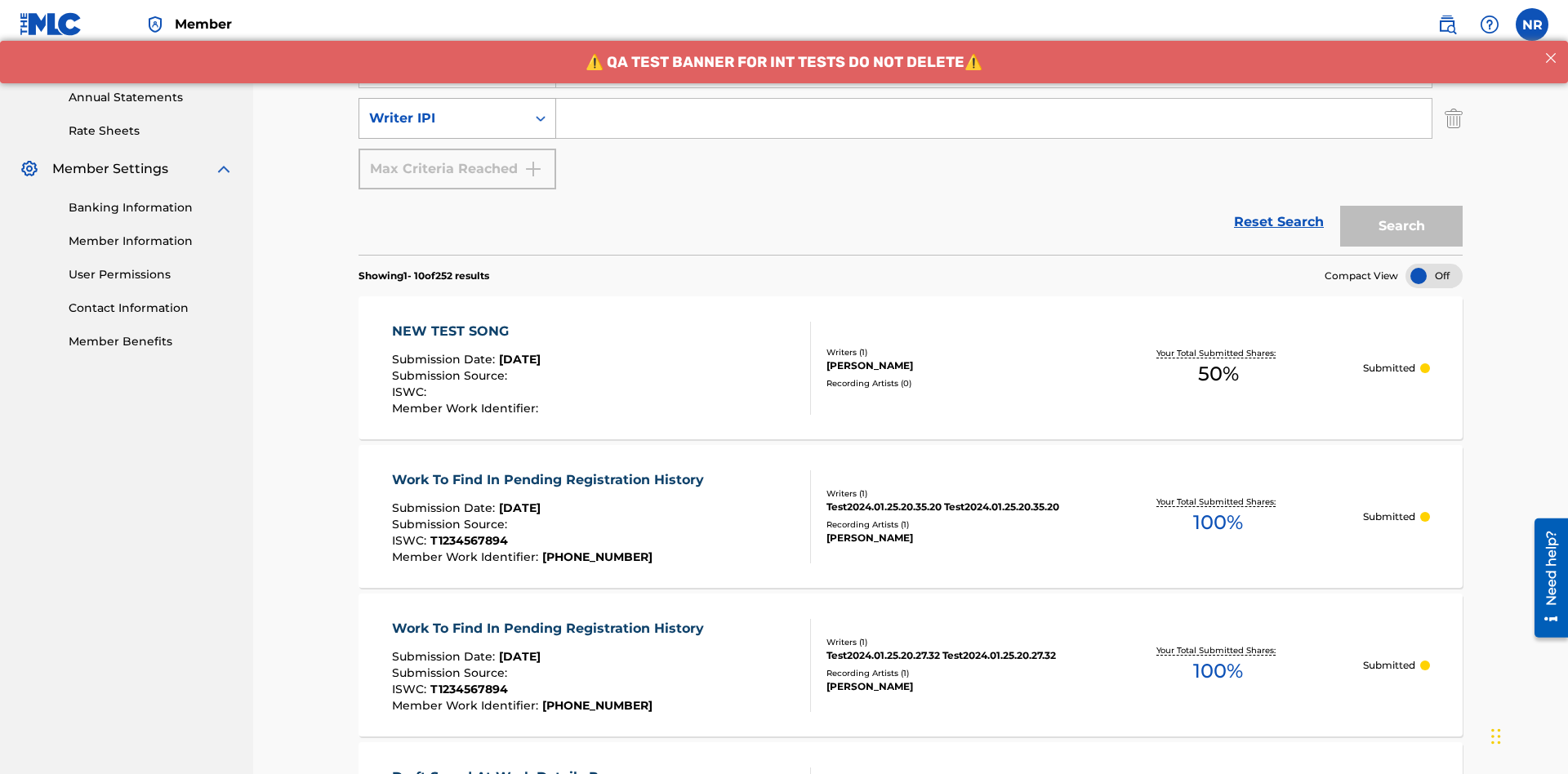
click at [443, 108] on div "Writer IPI" at bounding box center [443, 118] width 147 height 19
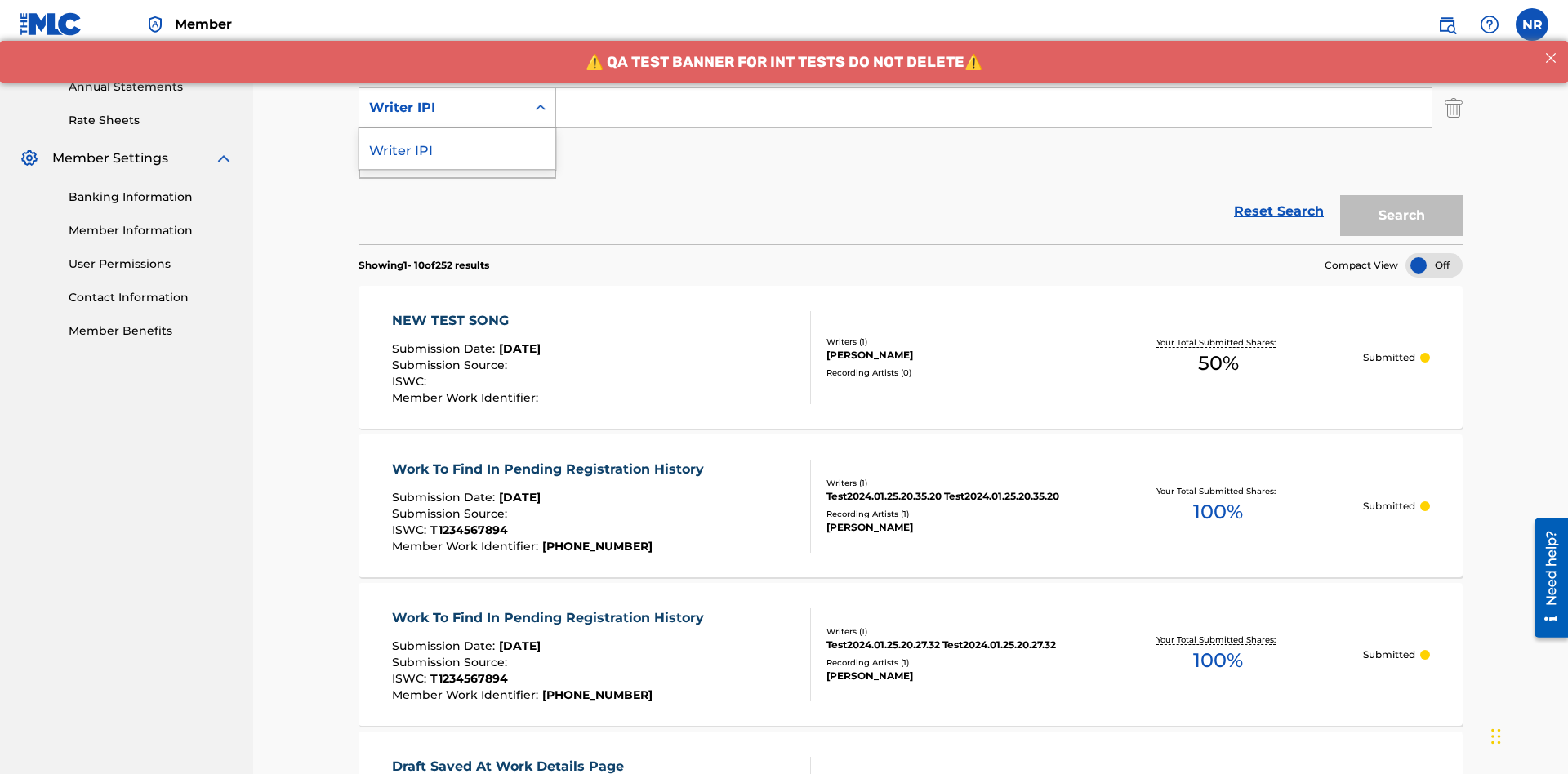
click at [457, 149] on div "Writer IPI" at bounding box center [457, 149] width 196 height 41
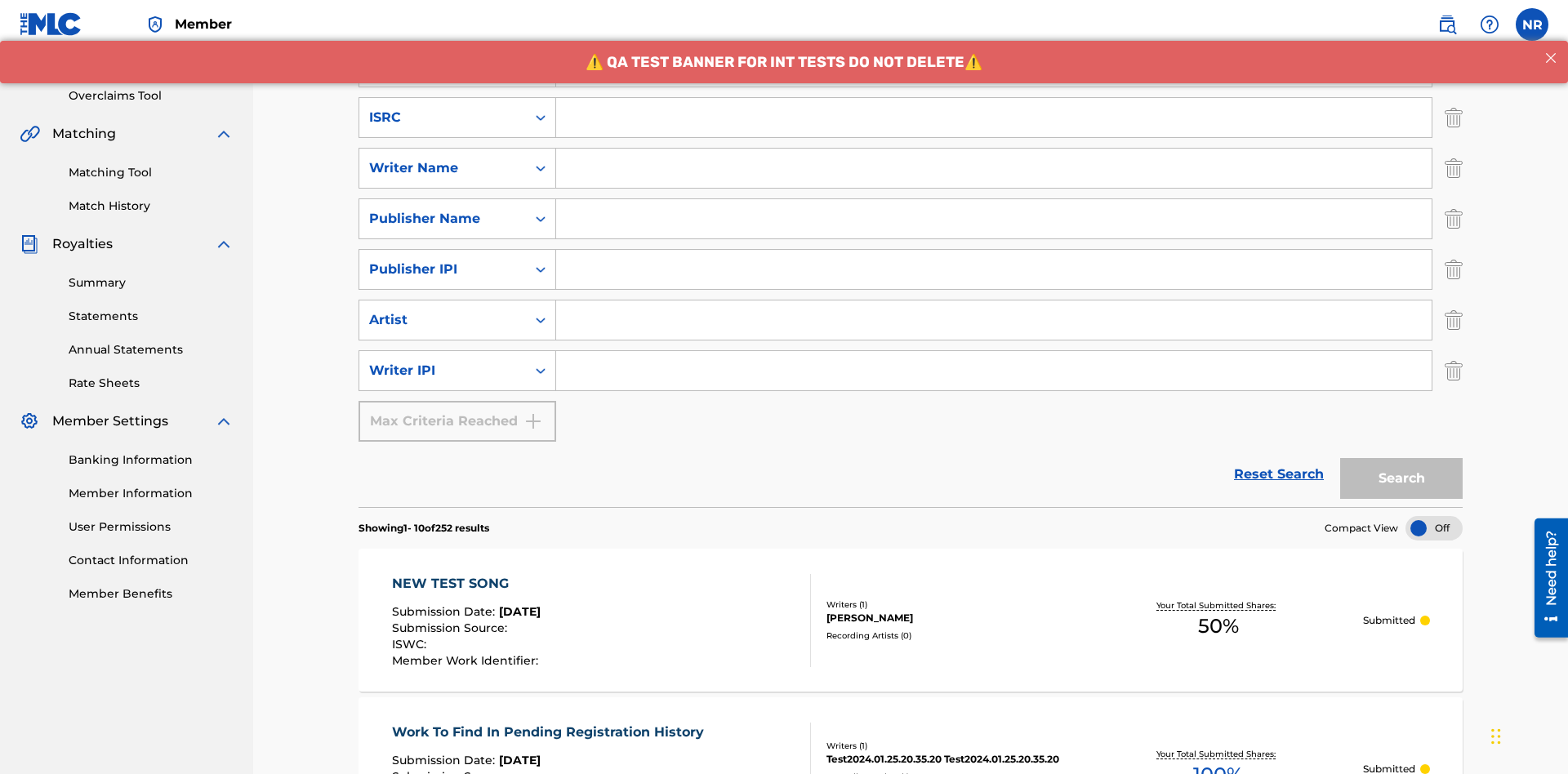
click at [993, 117] on input "Search Form" at bounding box center [993, 117] width 875 height 39
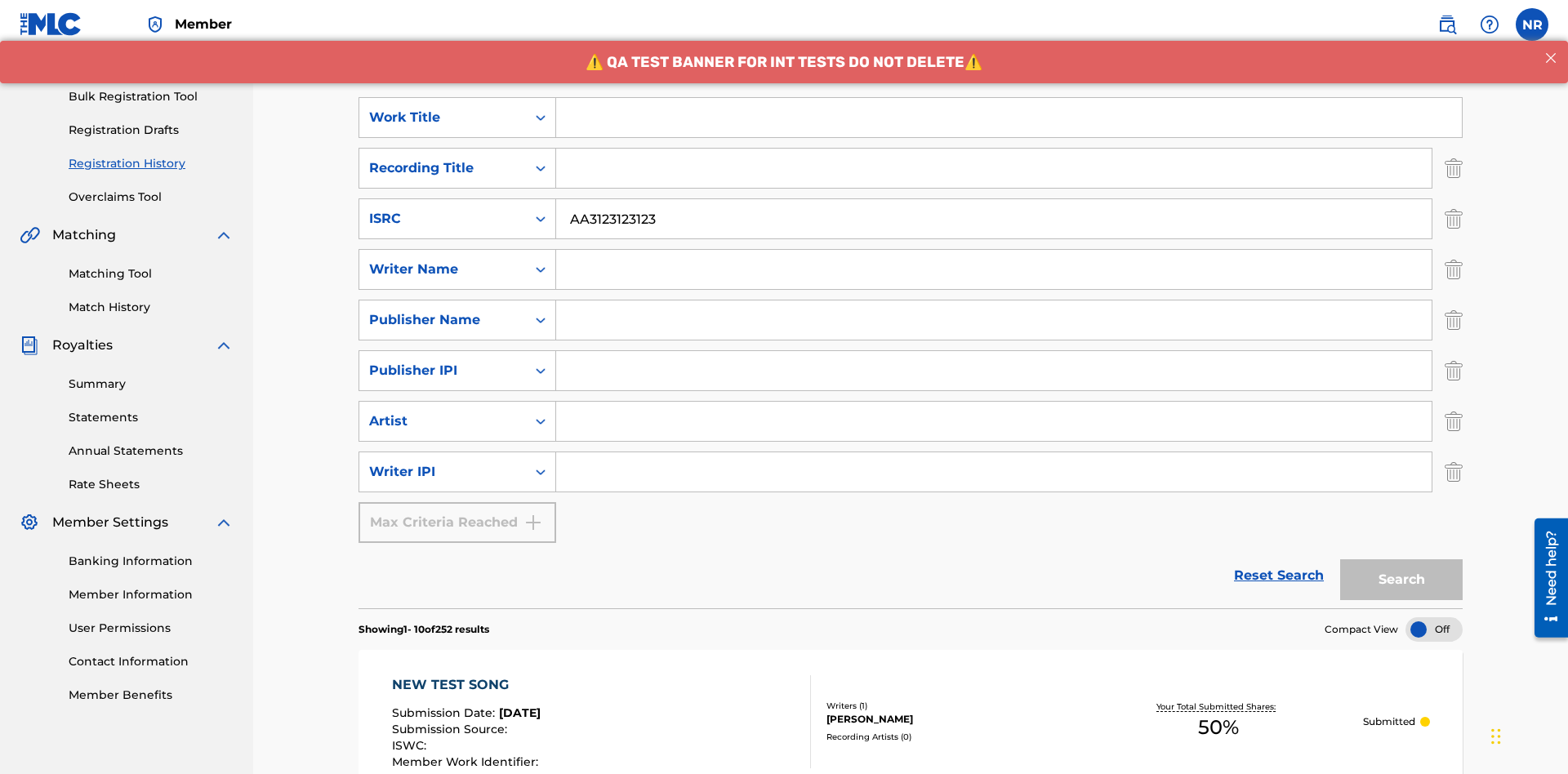
type input "AA3123123123"
click at [1008, 117] on input "Search Form" at bounding box center [1009, 117] width 906 height 39
type input "MY FAVORITE DUMMY MUSIC WORK"
click at [993, 250] on input "Search Form" at bounding box center [993, 269] width 875 height 39
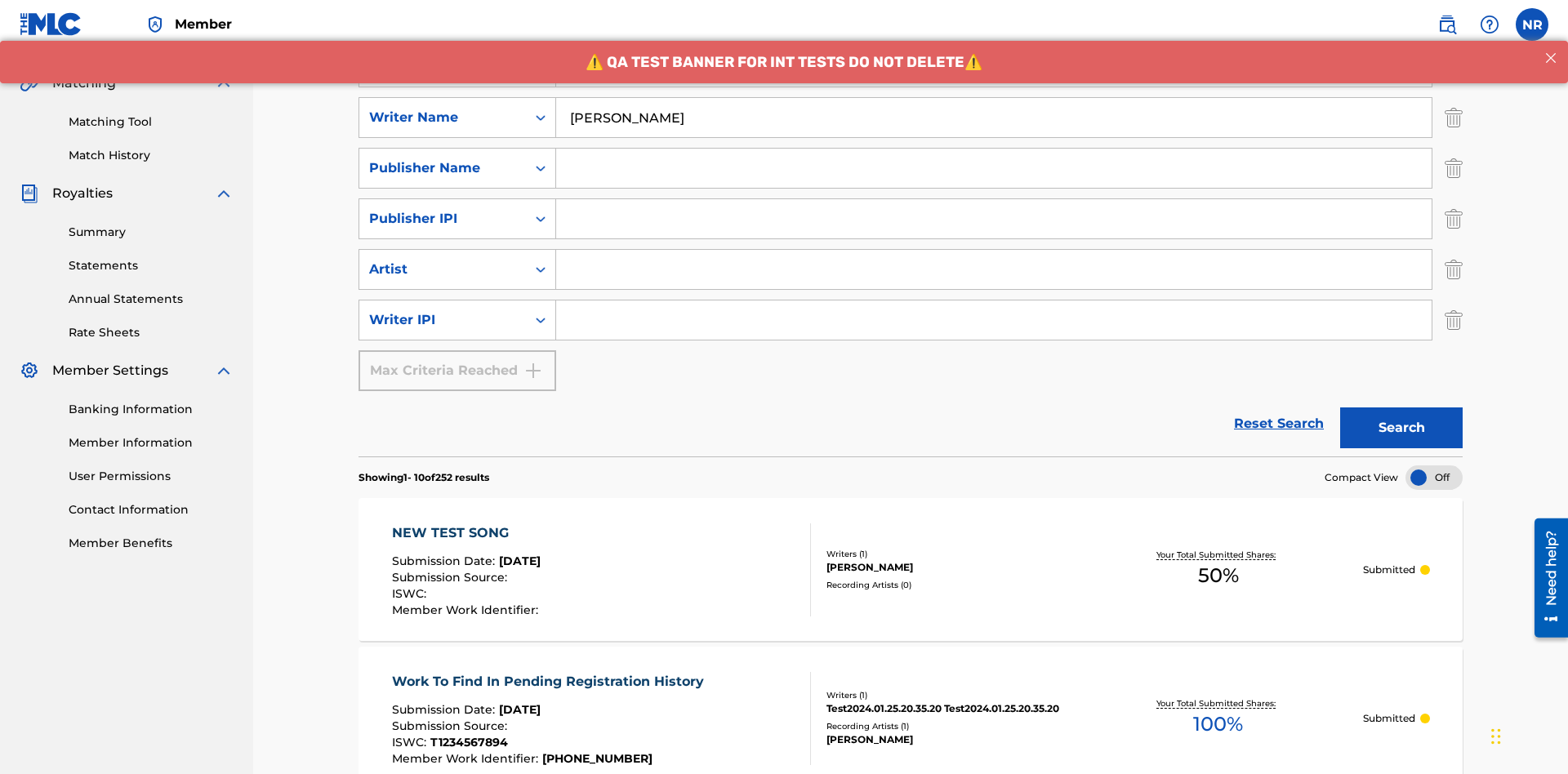
type input "[PERSON_NAME]"
click at [993, 301] on input "Search Form" at bounding box center [993, 320] width 875 height 39
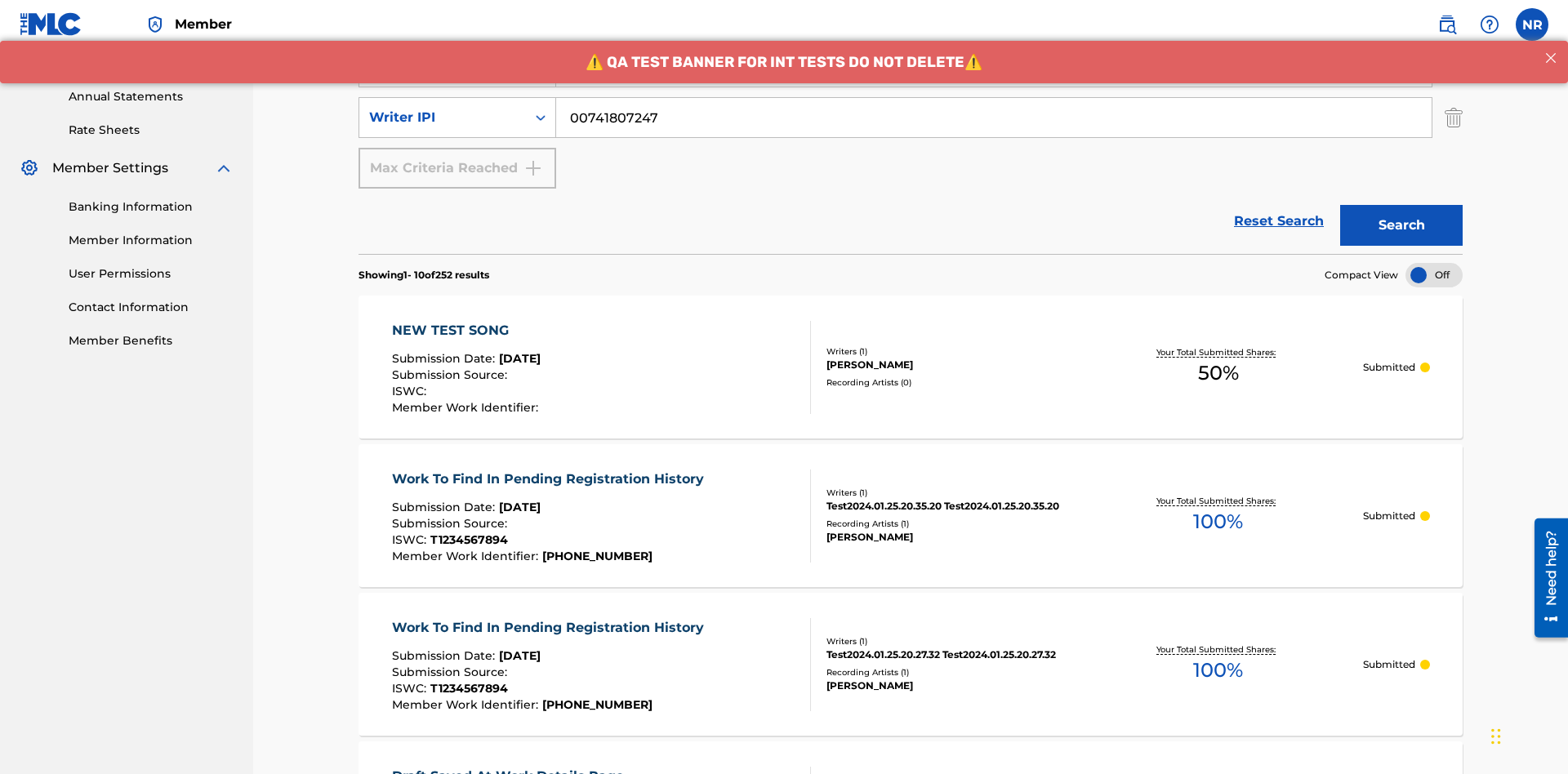
type input "00741807247"
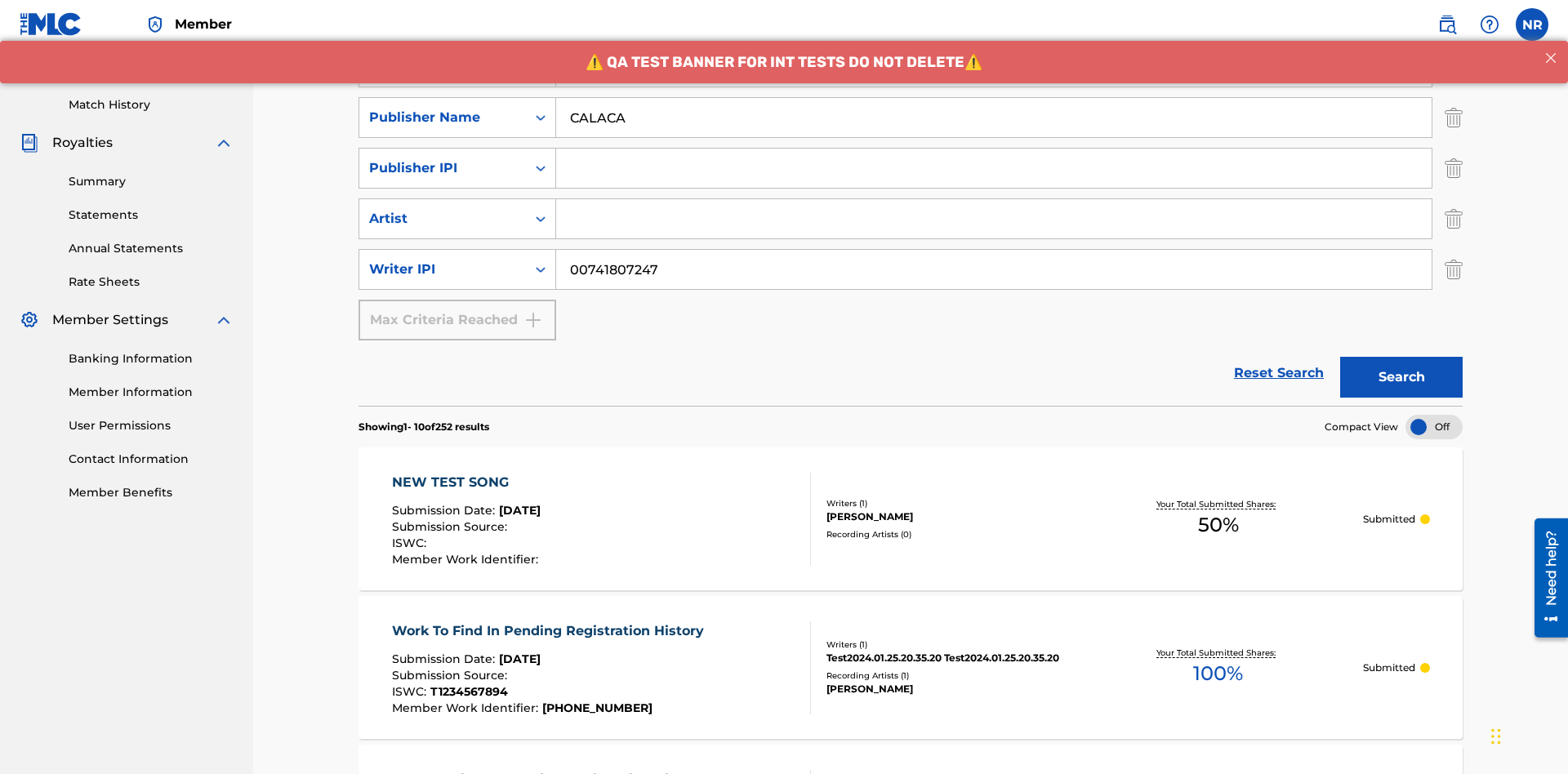
type input "CALACA"
click at [993, 149] on input "Search Form" at bounding box center [993, 168] width 875 height 39
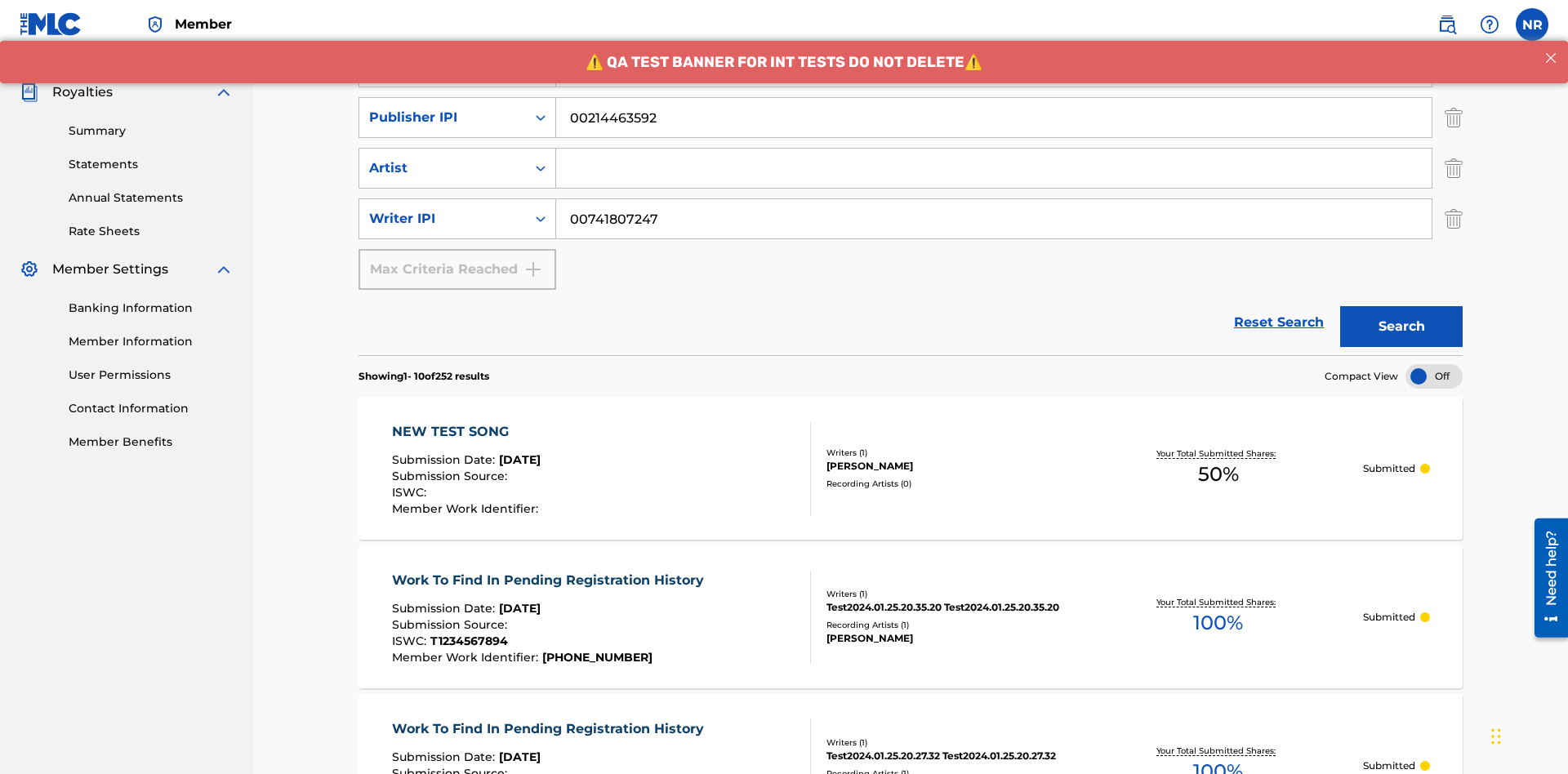
type input "00214463592"
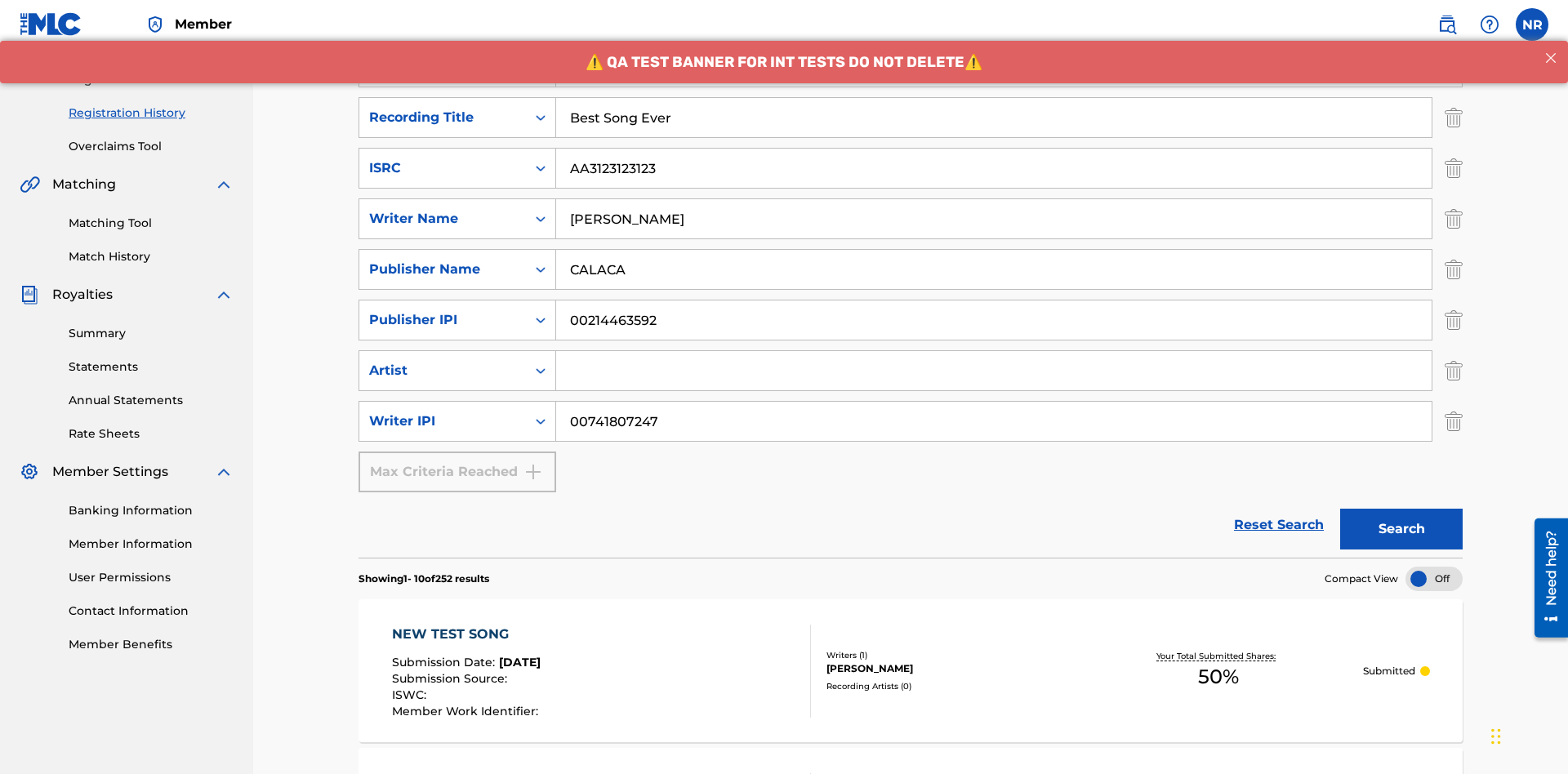
type input "Best Song Ever"
click at [993, 352] on input "Search Form" at bounding box center [993, 371] width 875 height 39
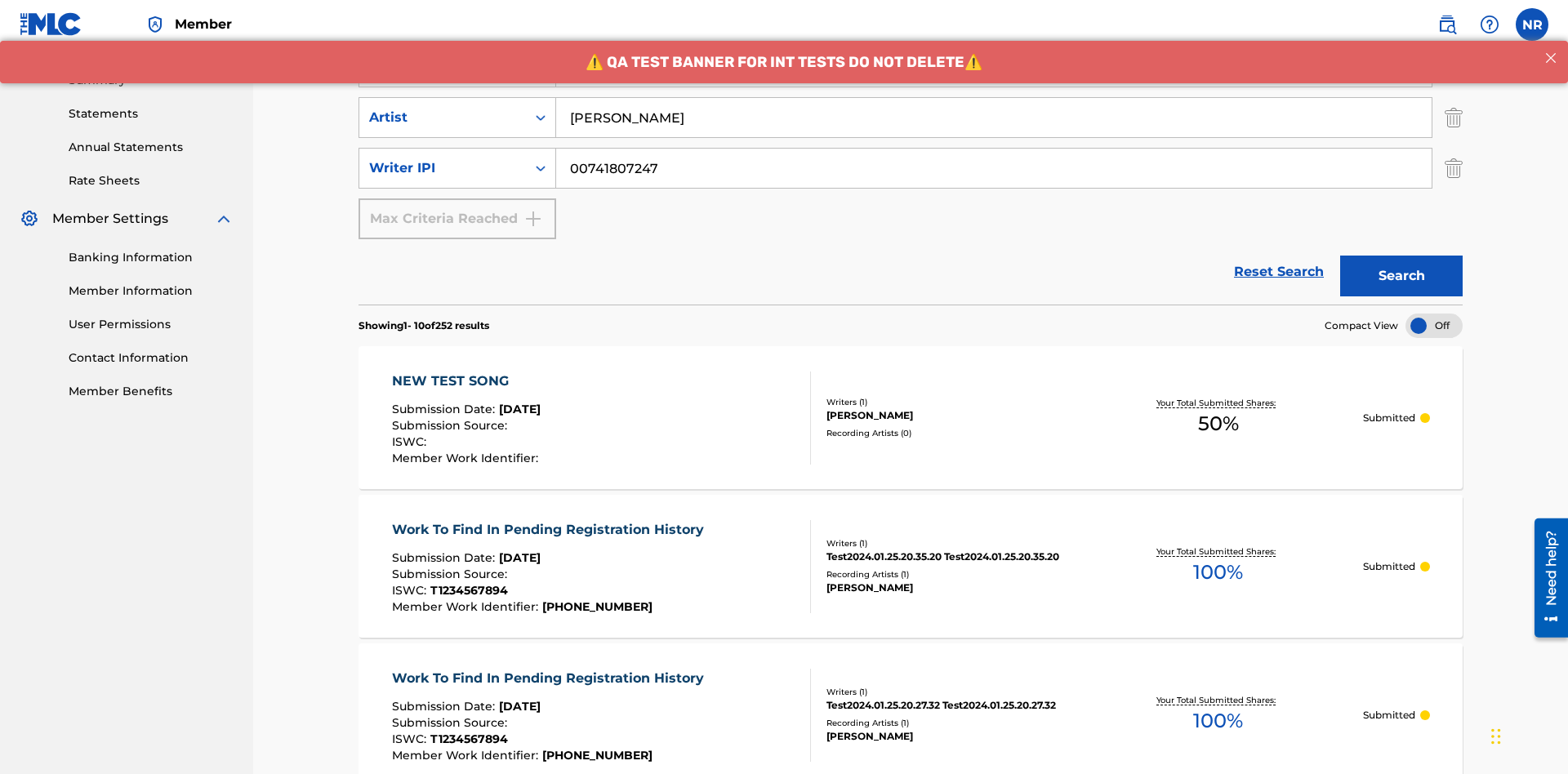
type input "[PERSON_NAME]"
click at [1401, 255] on button "Search" at bounding box center [1401, 275] width 122 height 41
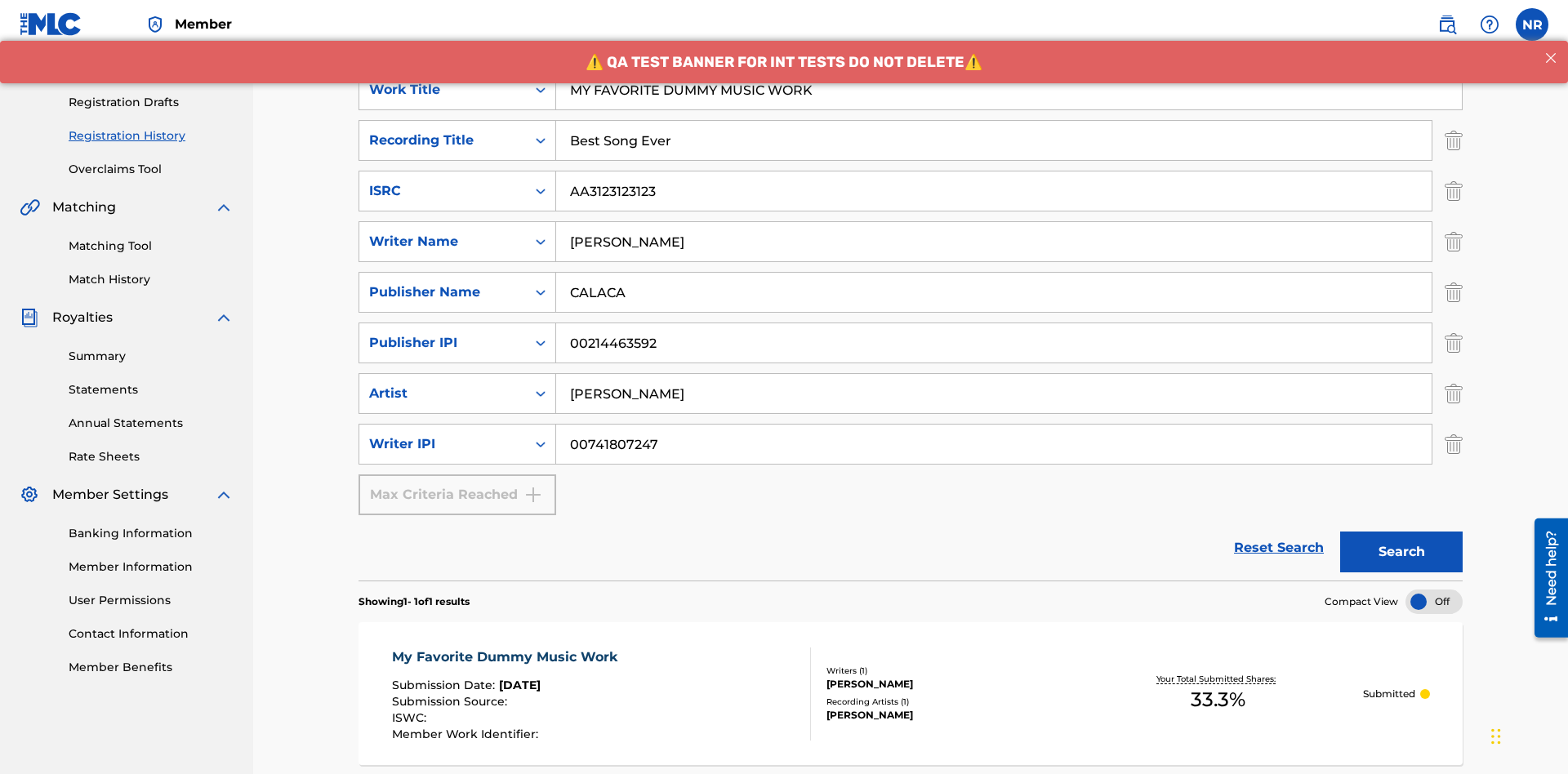
scroll to position [411, 0]
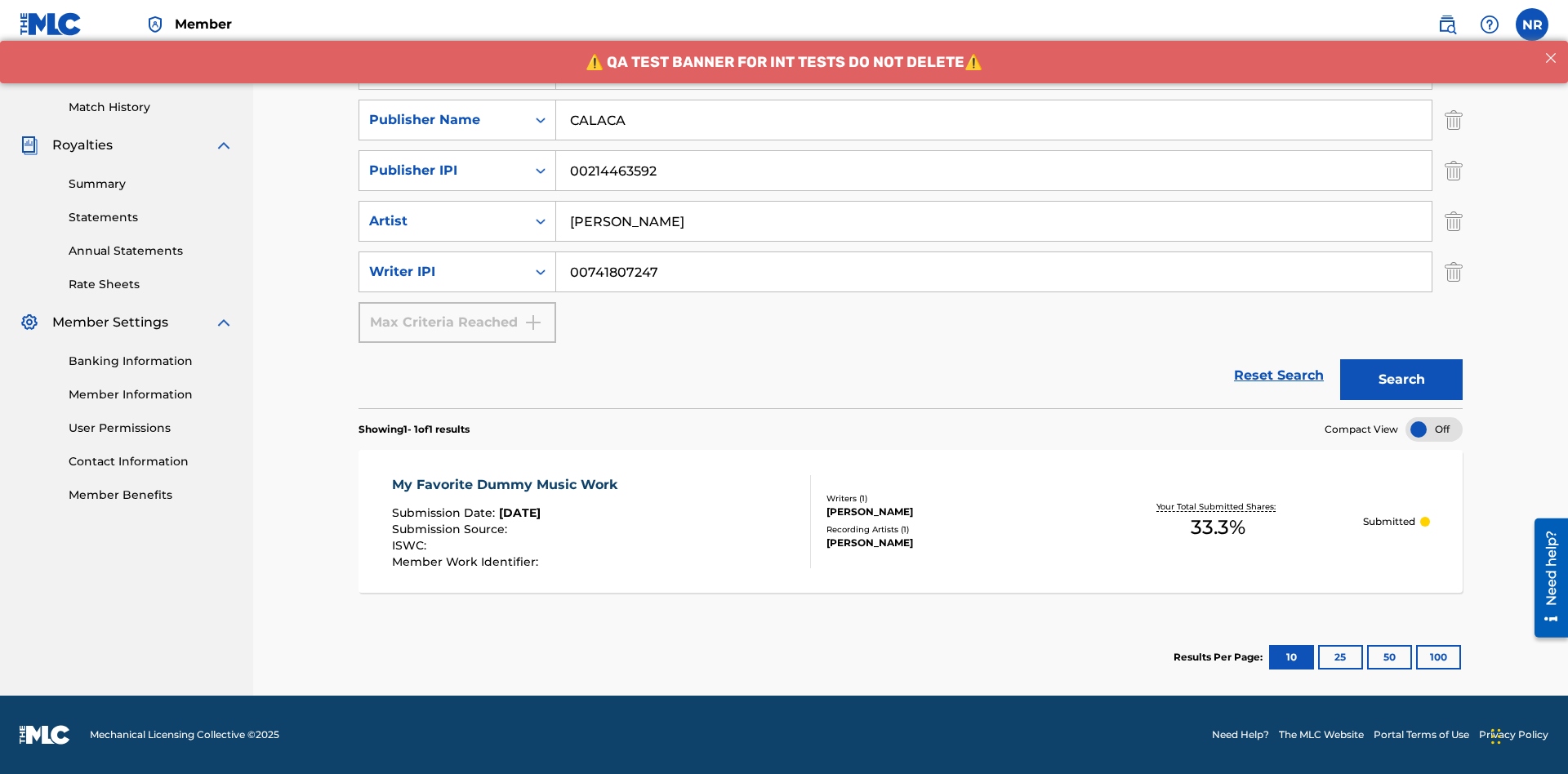
click at [506, 485] on div "My Favorite Dummy Music Work" at bounding box center [508, 485] width 233 height 19
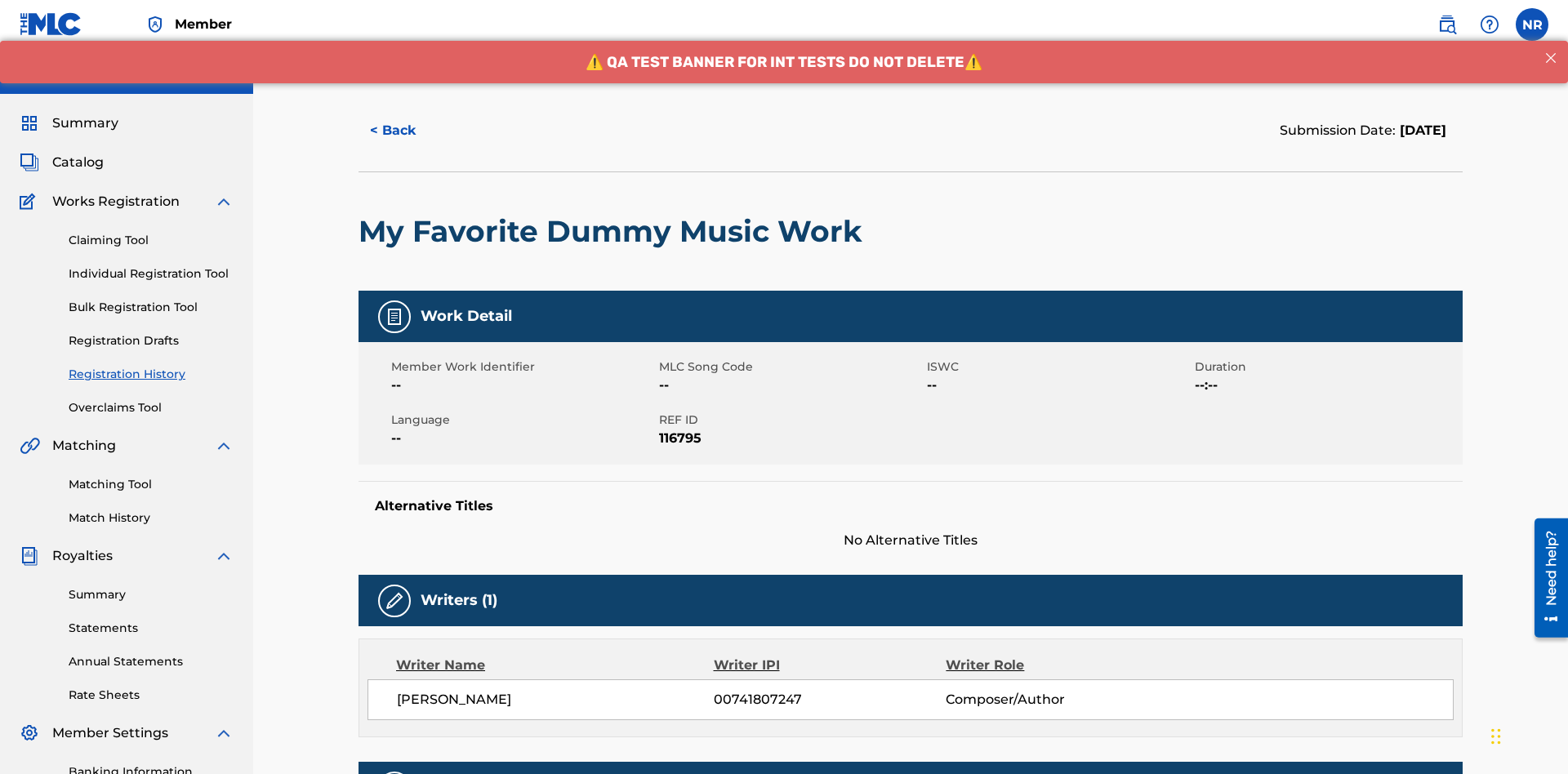
scroll to position [481, 0]
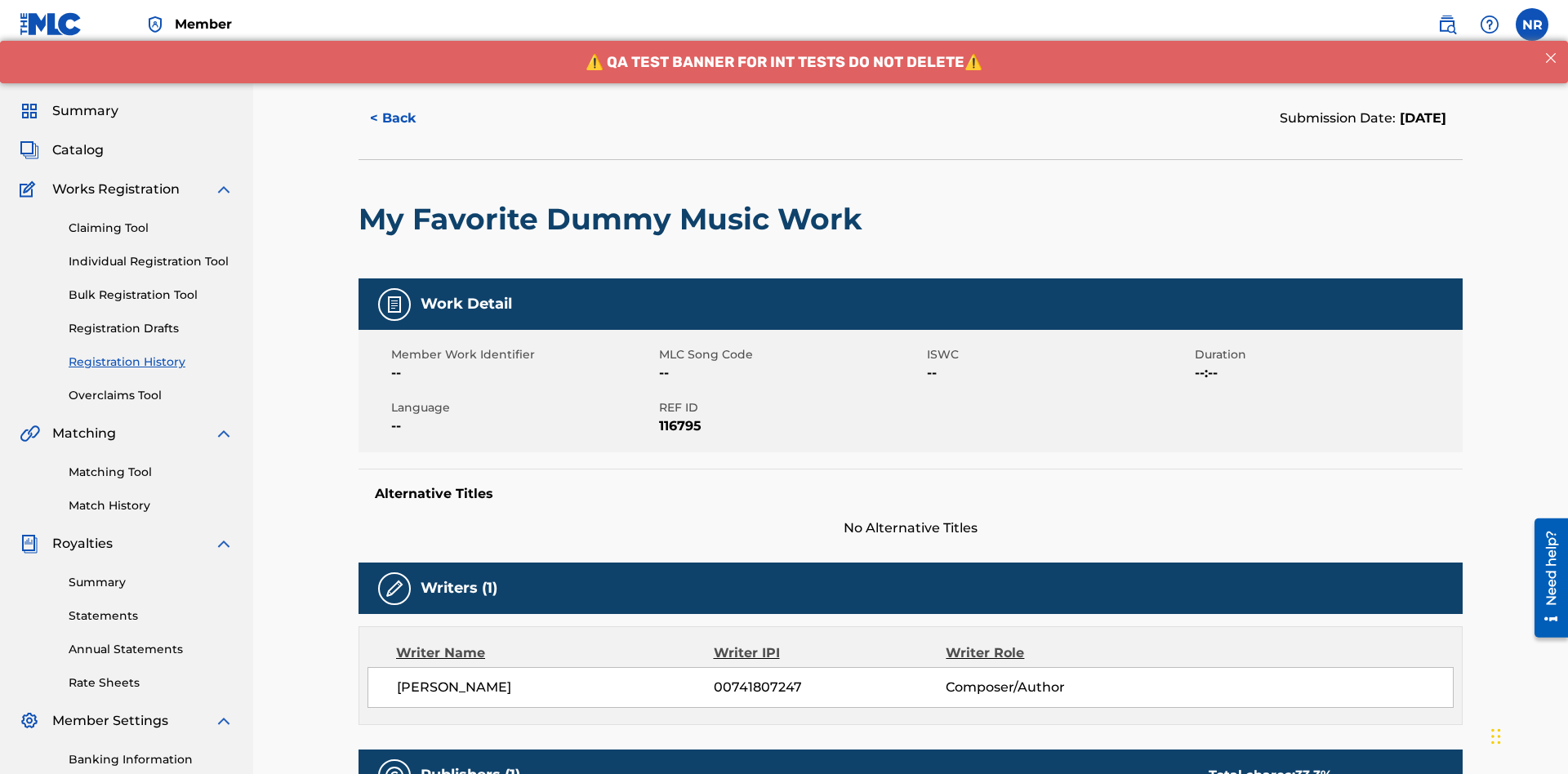
click at [408, 118] on button "< Back" at bounding box center [408, 118] width 98 height 41
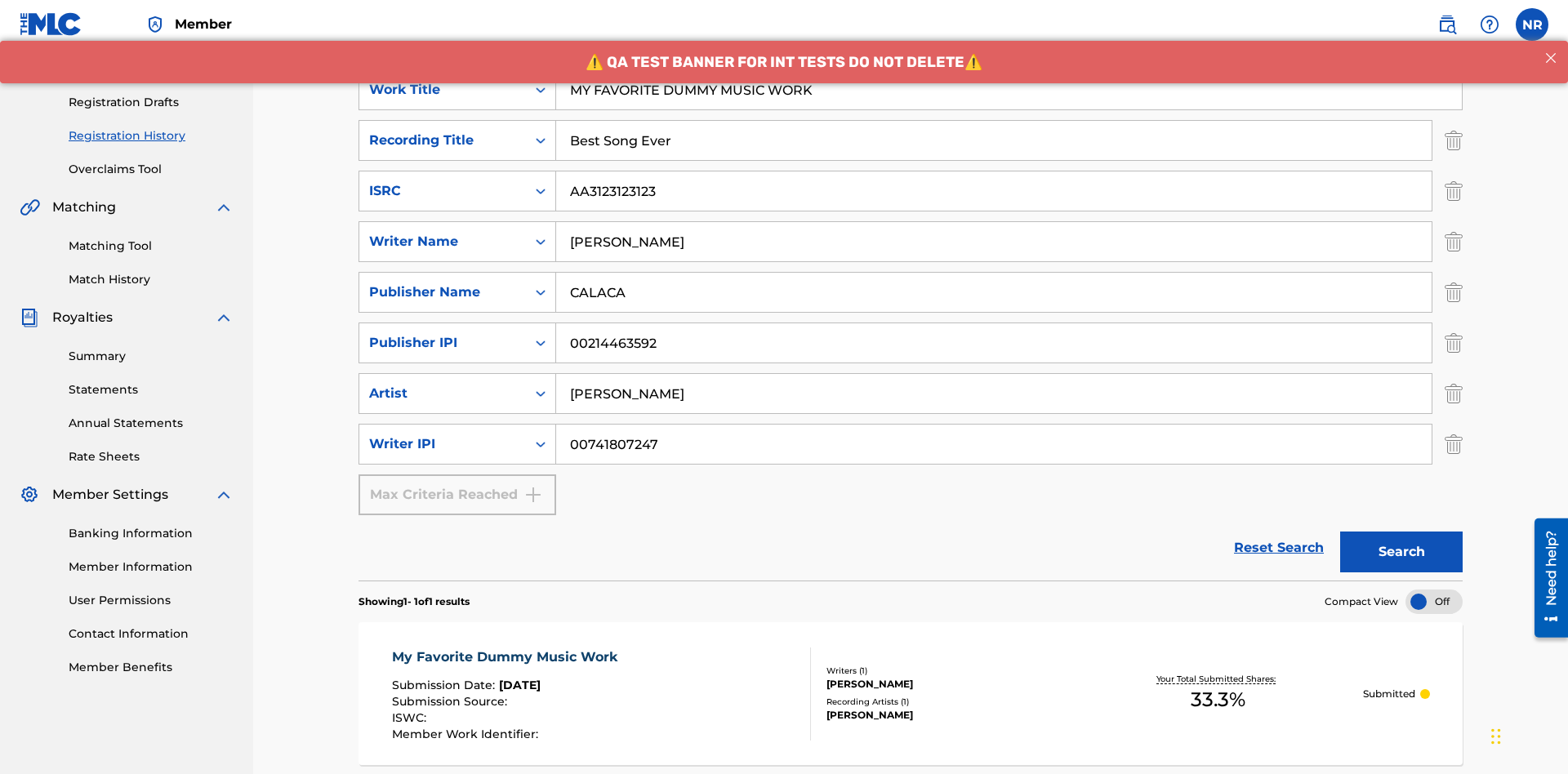
click at [474, 49] on p "Processing" at bounding box center [474, 31] width 66 height 34
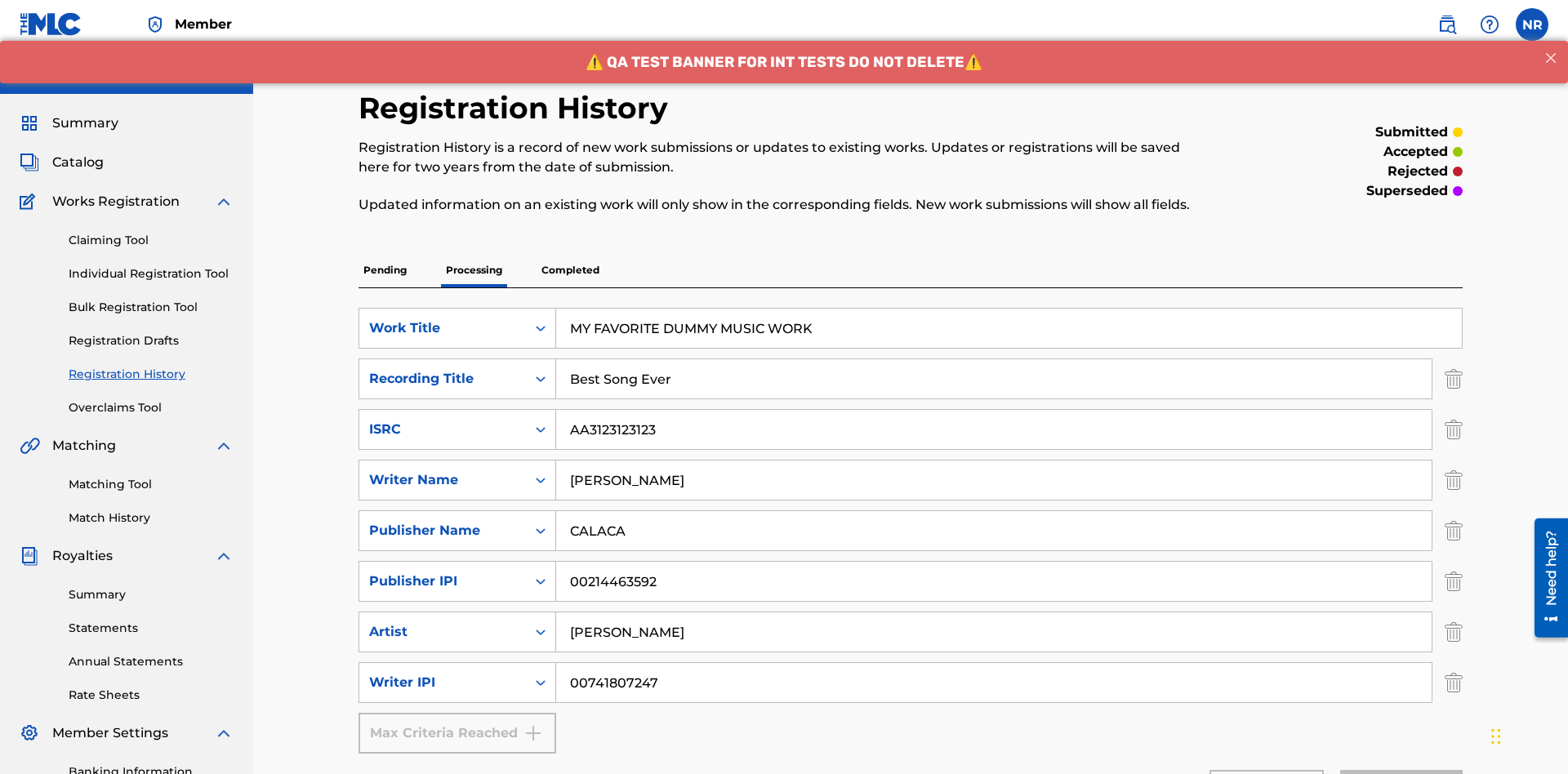
scroll to position [37, 0]
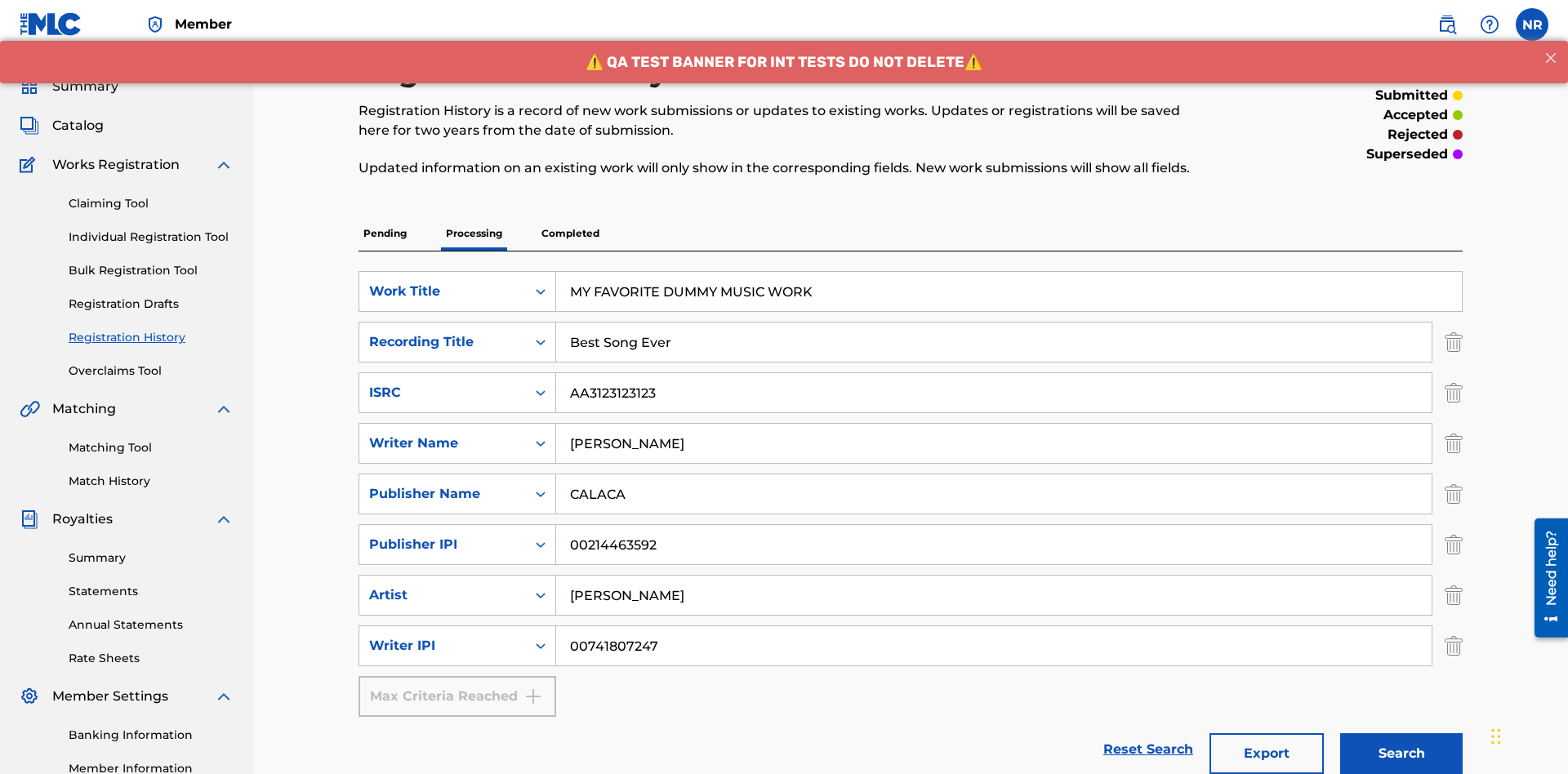
click at [1401, 754] on button "Search" at bounding box center [1401, 754] width 122 height 41
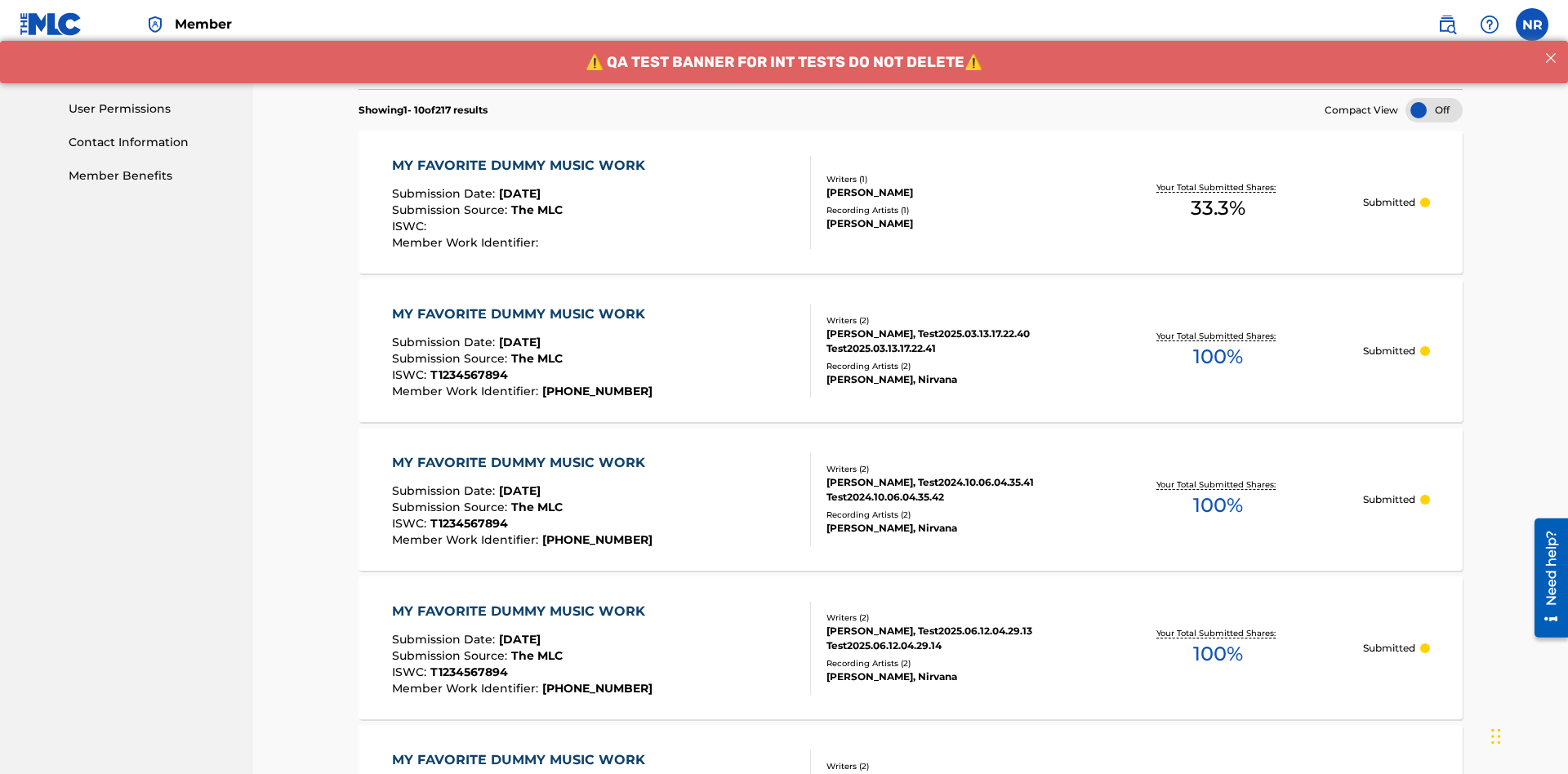
click at [520, 156] on div "MY FAVORITE DUMMY MUSIC WORK" at bounding box center [522, 165] width 261 height 19
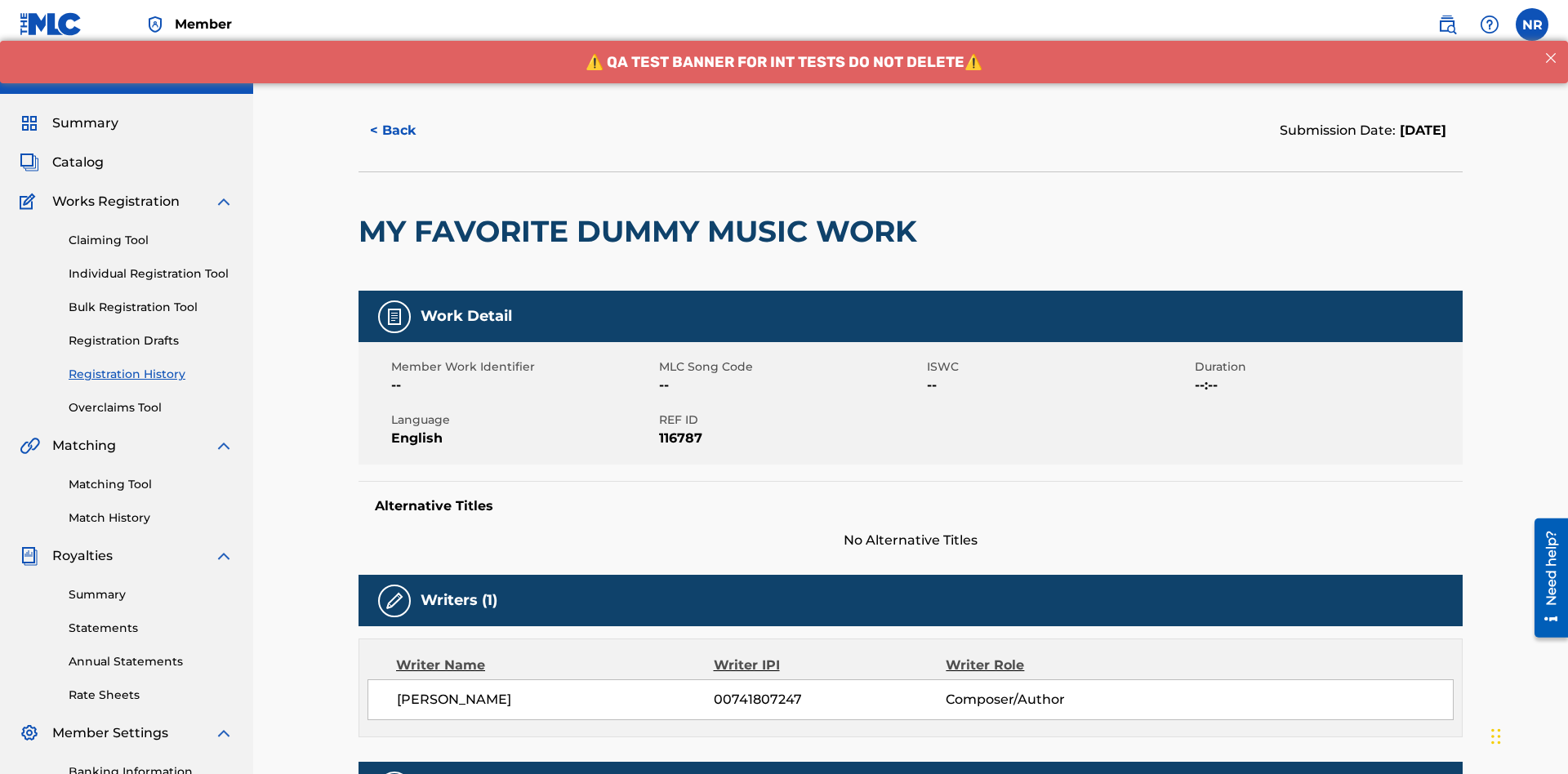
scroll to position [481, 0]
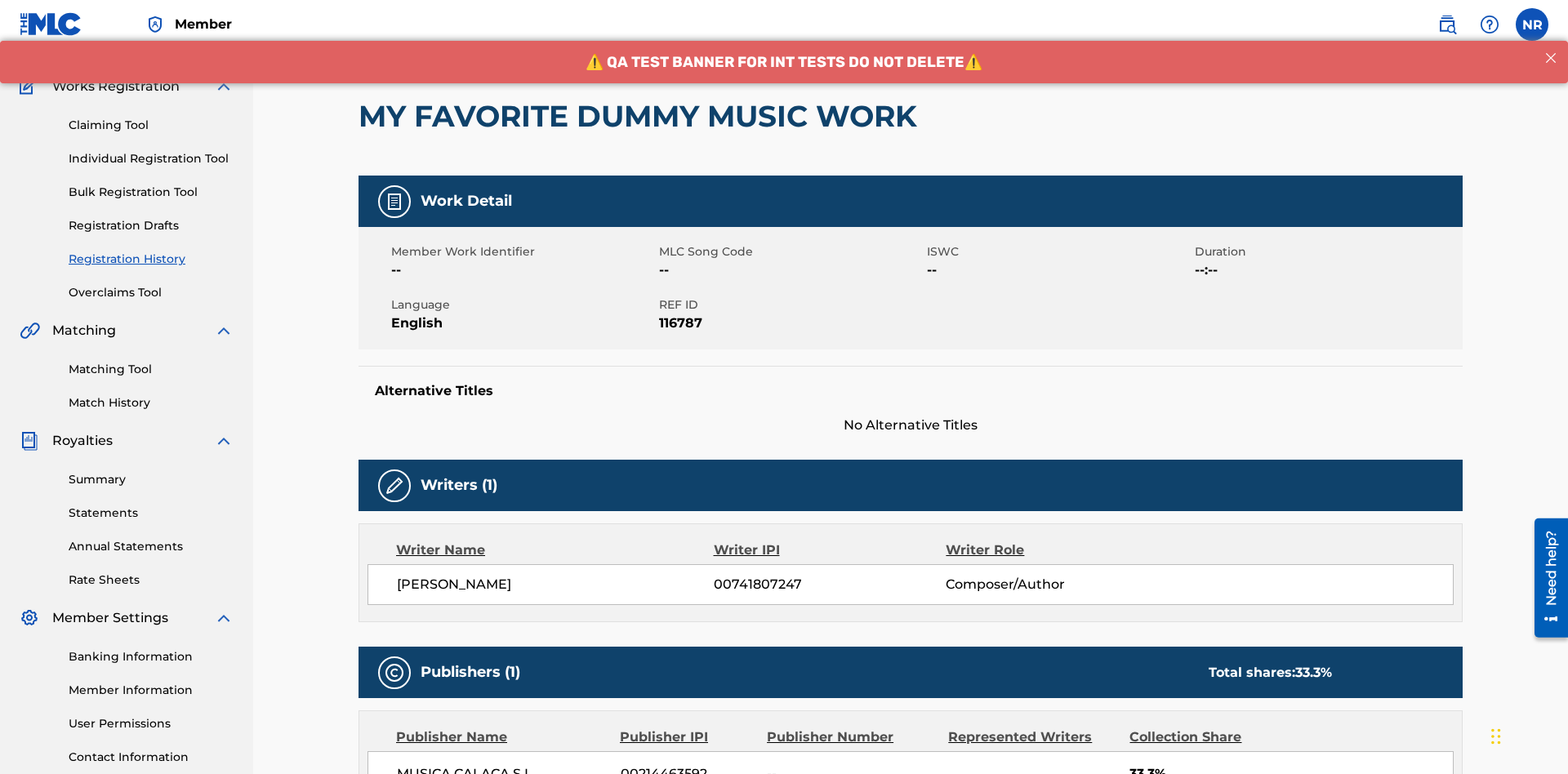
click at [408, 36] on button "< Back" at bounding box center [408, 15] width 98 height 41
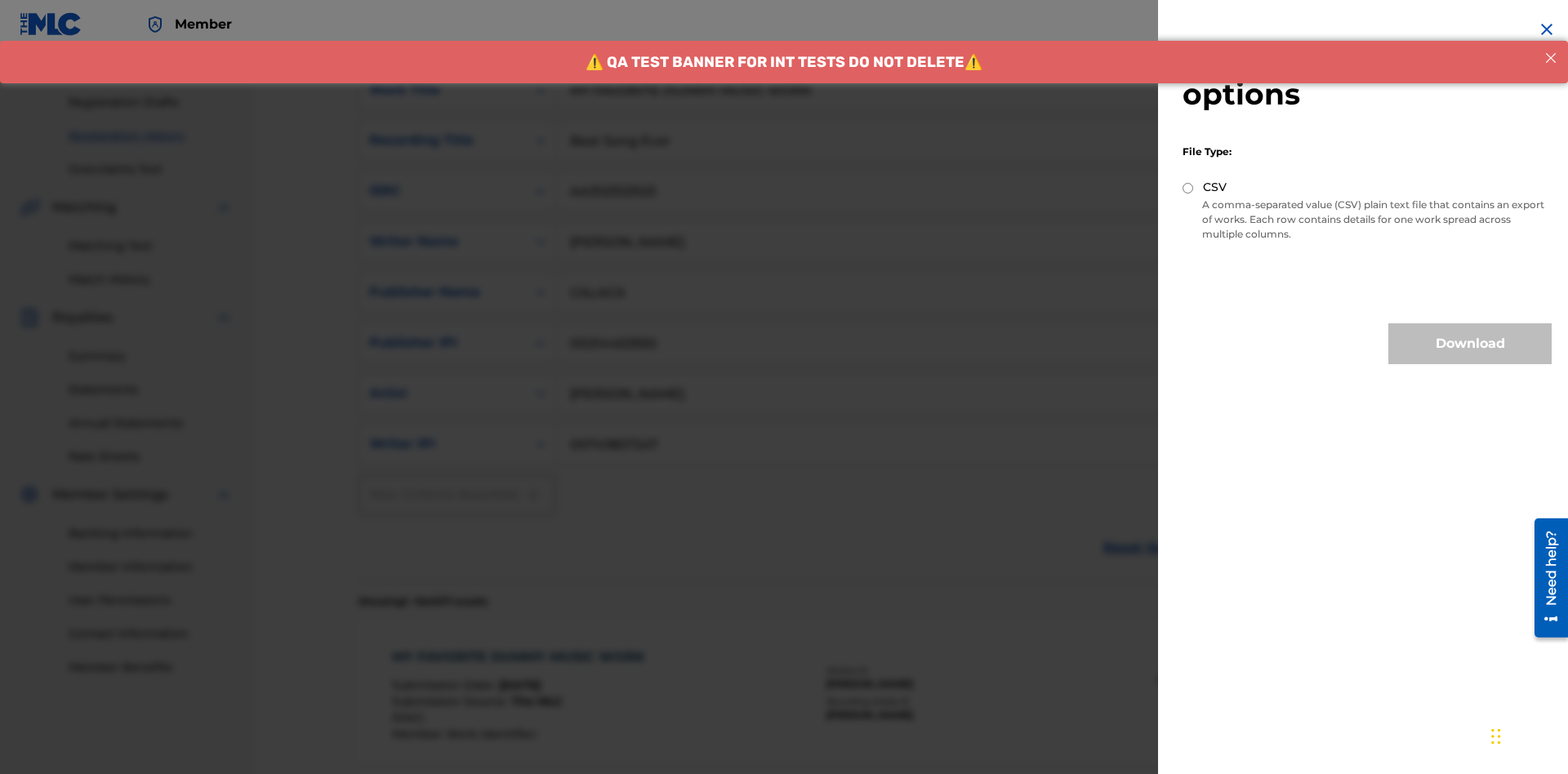
scroll to position [673, 0]
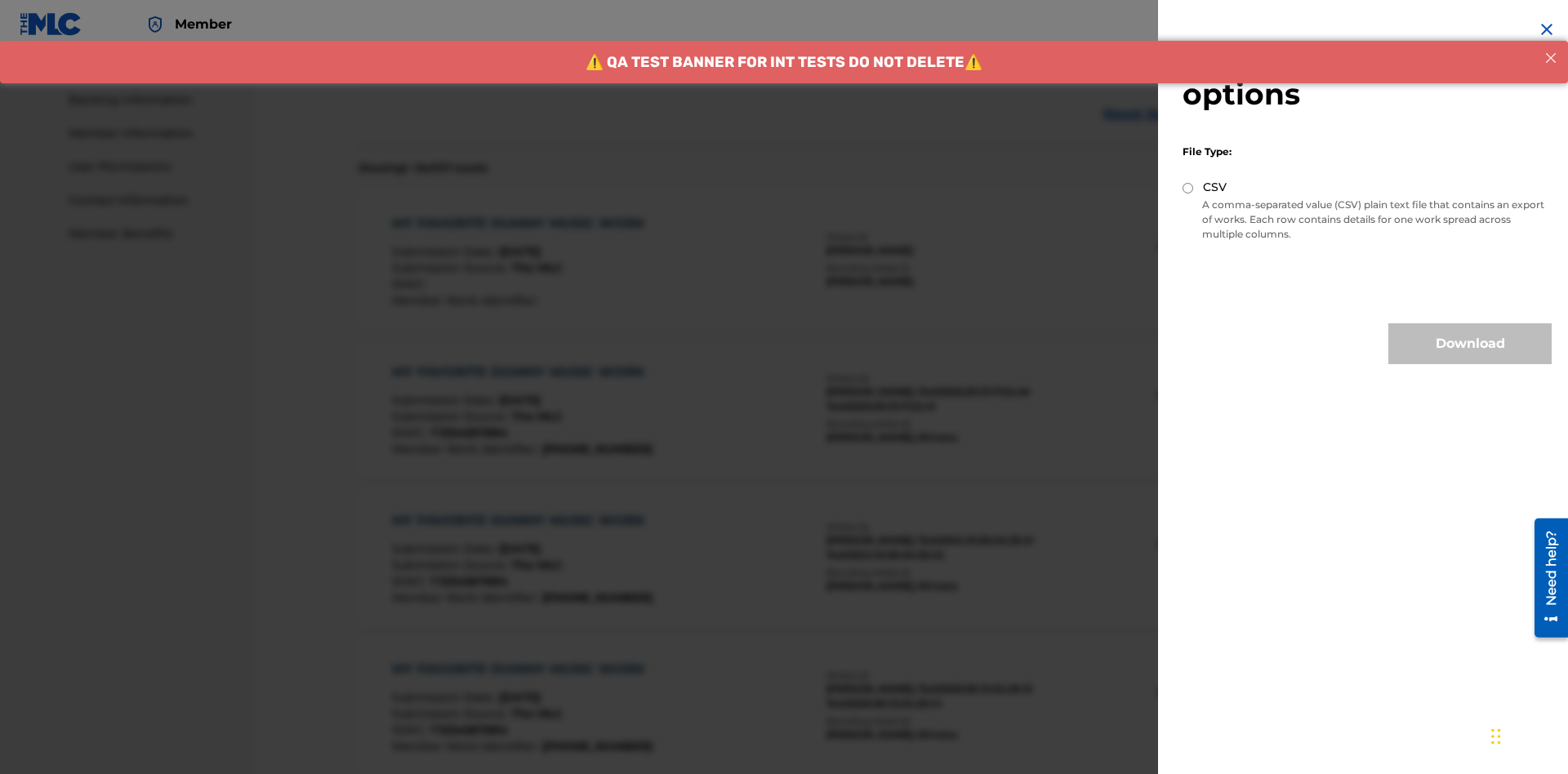
click at [1188, 188] on input "CSV" at bounding box center [1188, 188] width 10 height 10
radio input "true"
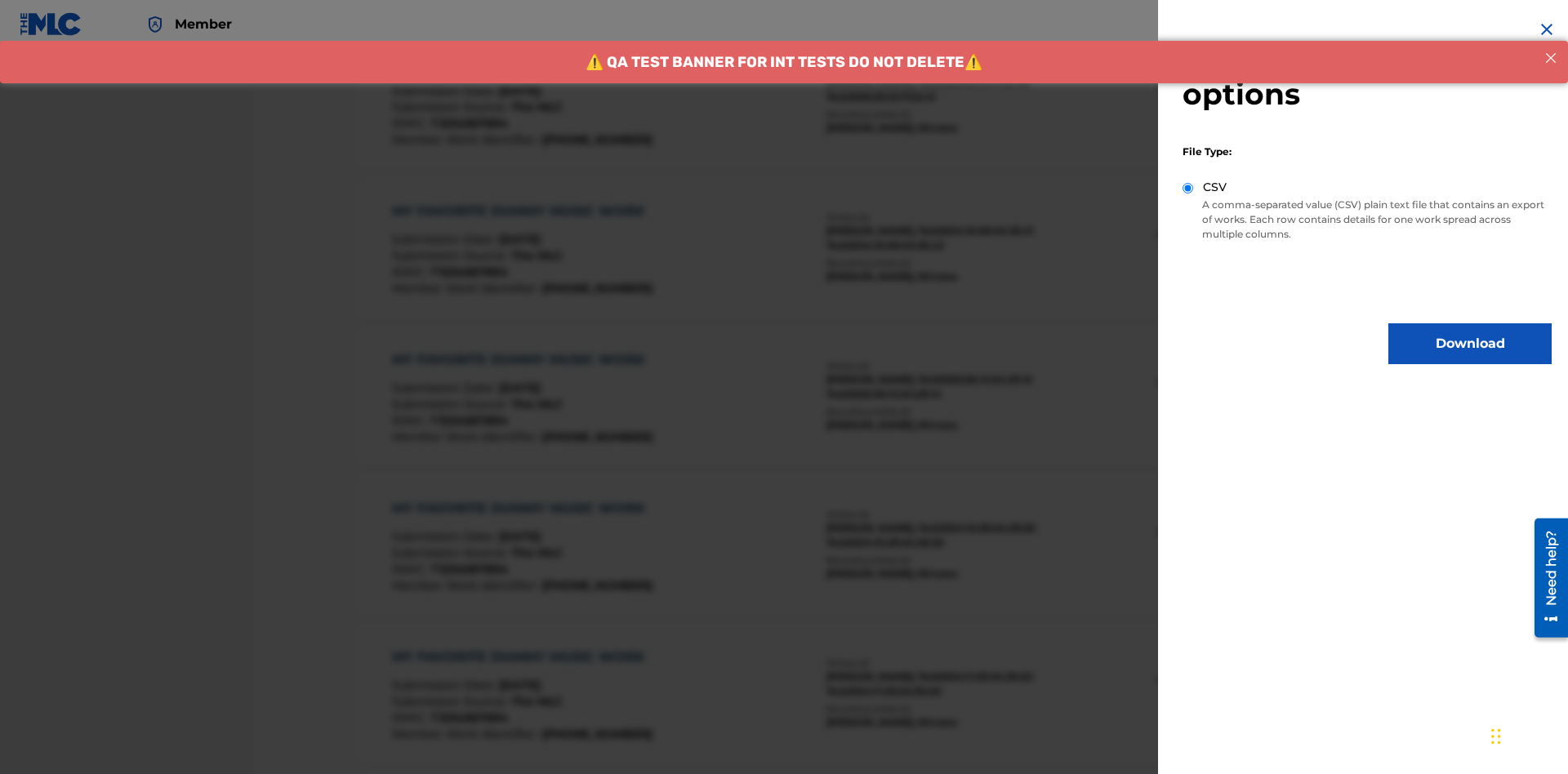
click at [1470, 344] on button "Download" at bounding box center [1470, 344] width 164 height 41
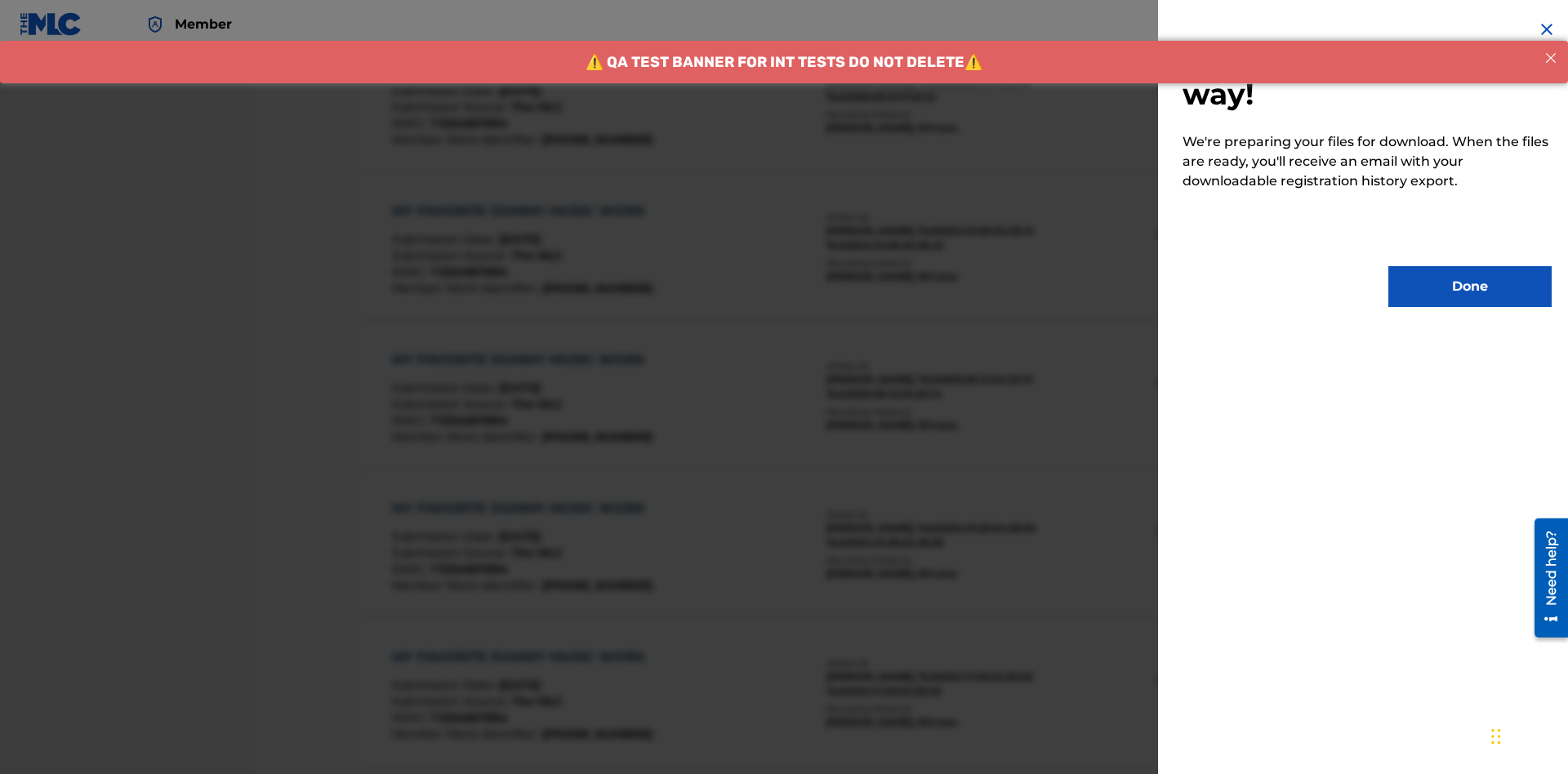
click at [1470, 287] on button "Done" at bounding box center [1470, 286] width 164 height 41
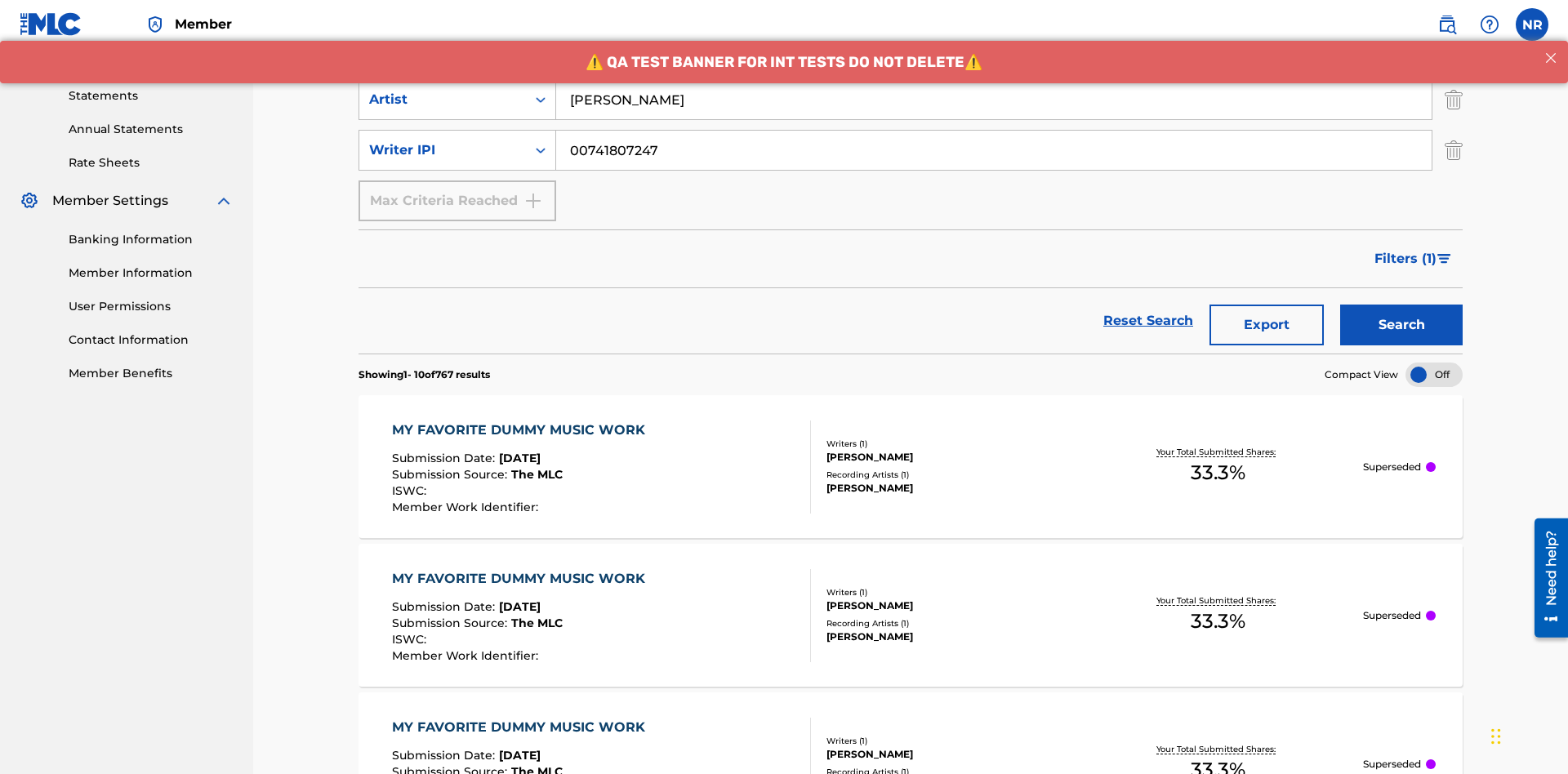
click at [1401, 304] on button "Search" at bounding box center [1401, 324] width 122 height 41
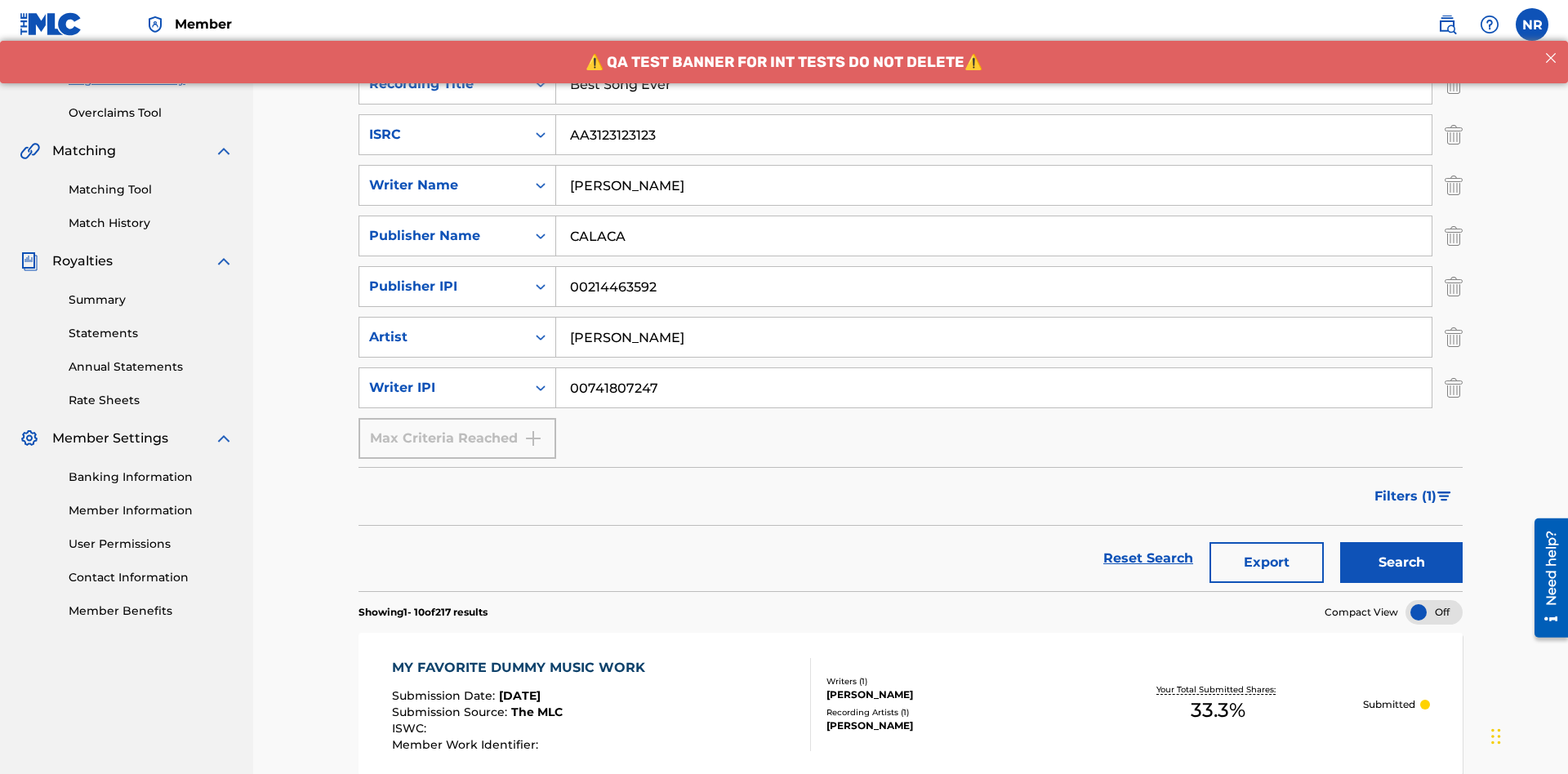
scroll to position [797, 0]
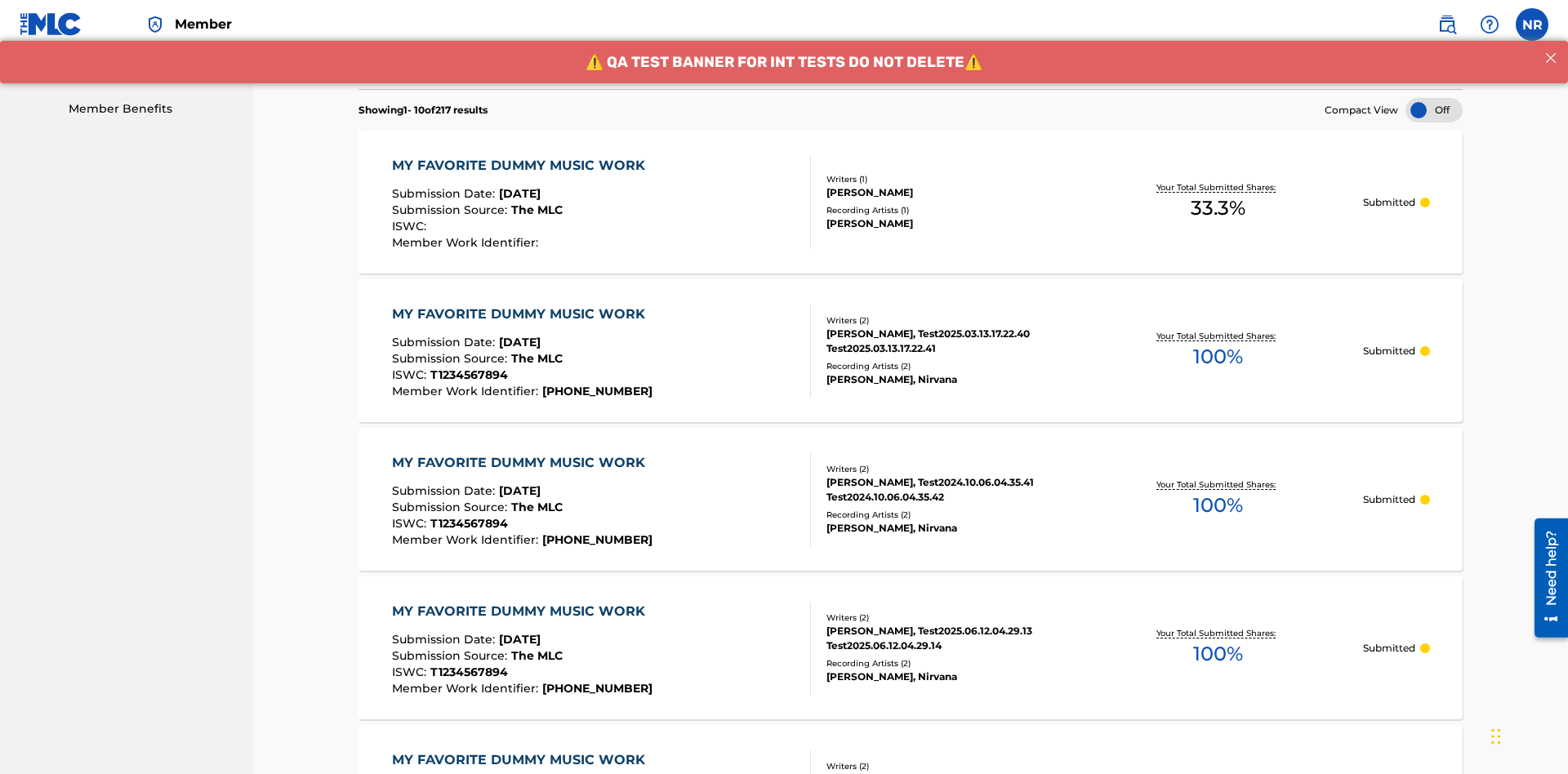
click at [520, 156] on div "MY FAVORITE DUMMY MUSIC WORK" at bounding box center [522, 165] width 261 height 19
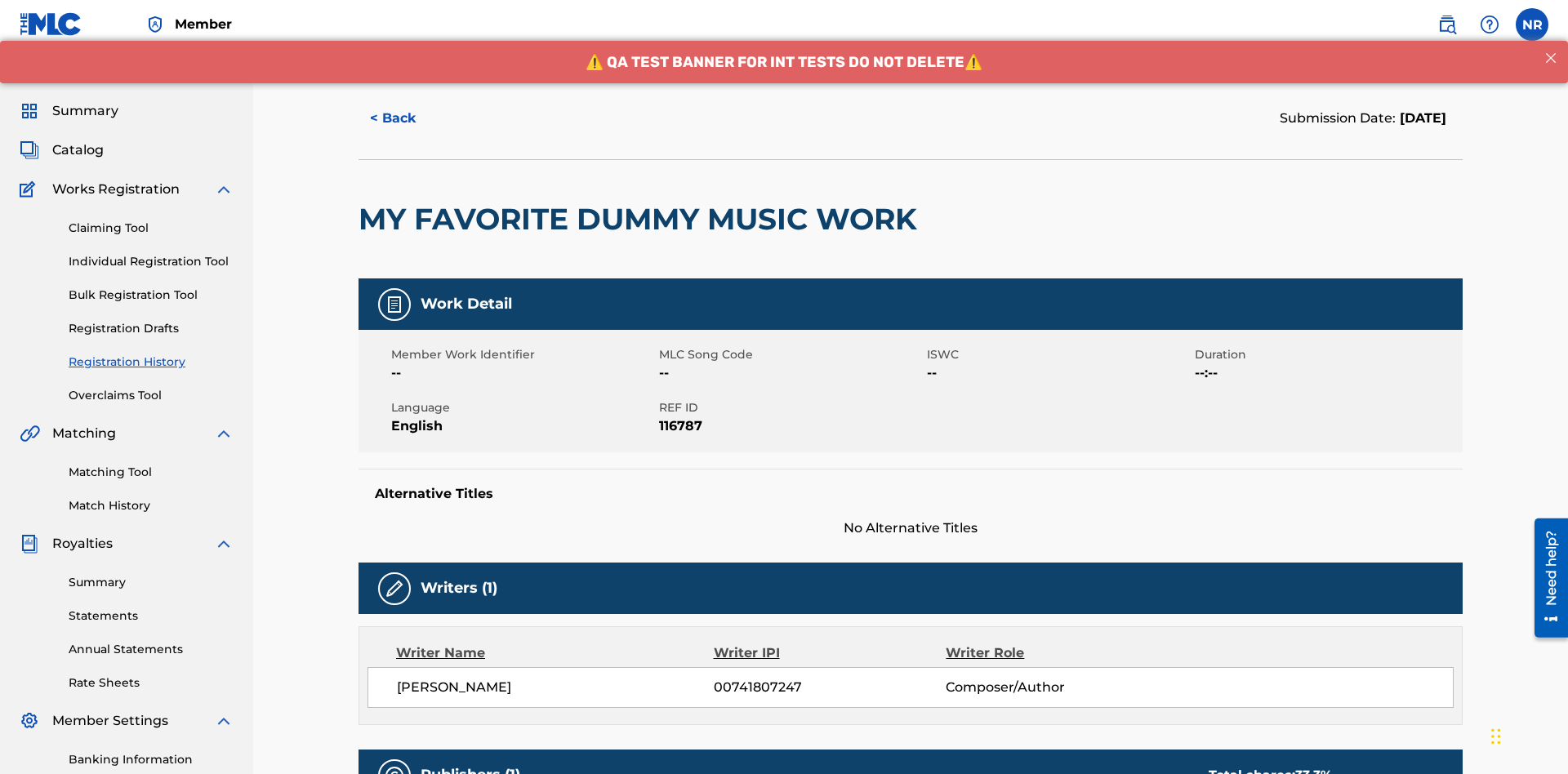
click at [408, 118] on button "< Back" at bounding box center [408, 118] width 98 height 41
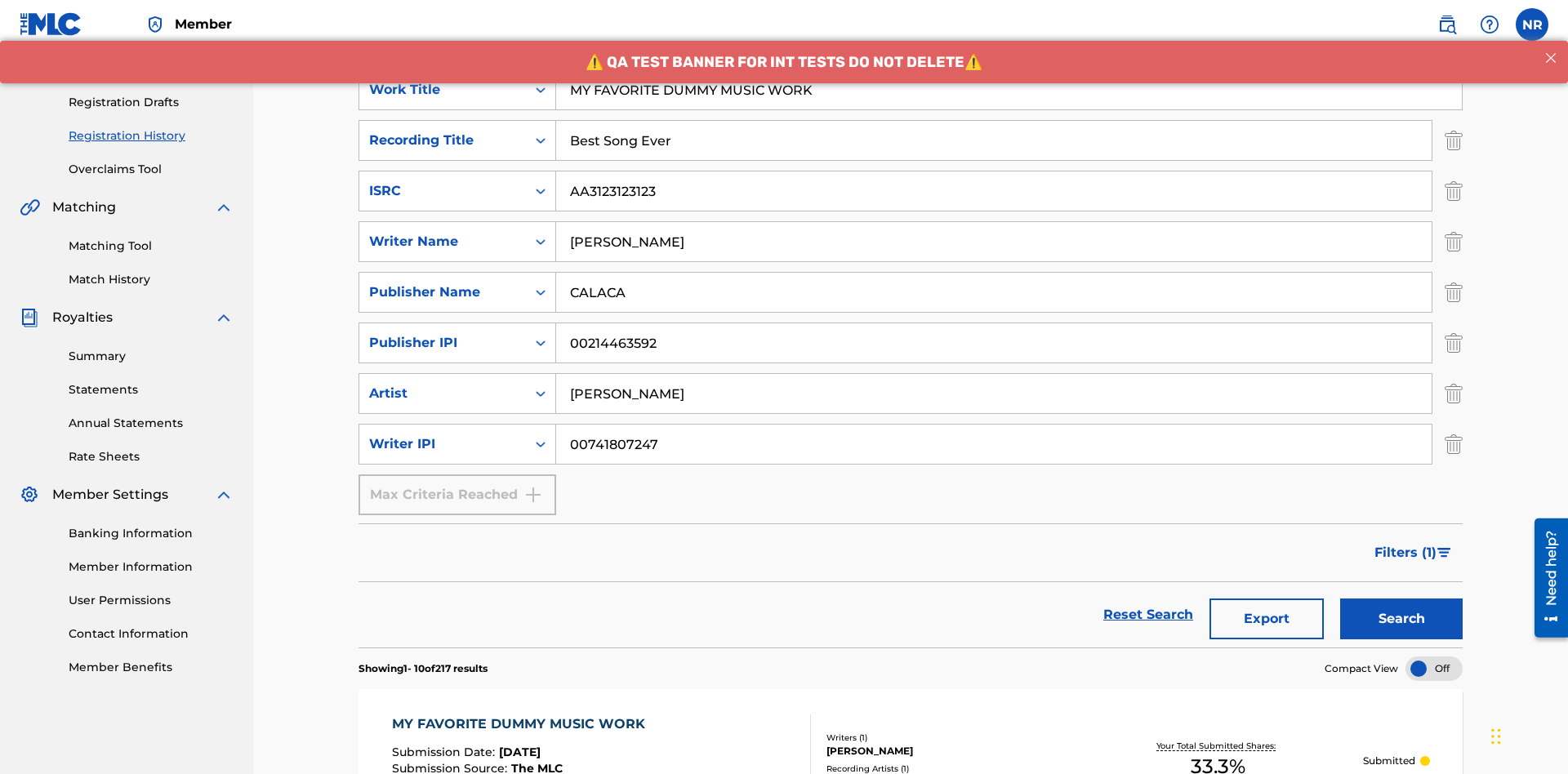
scroll to position [739, 0]
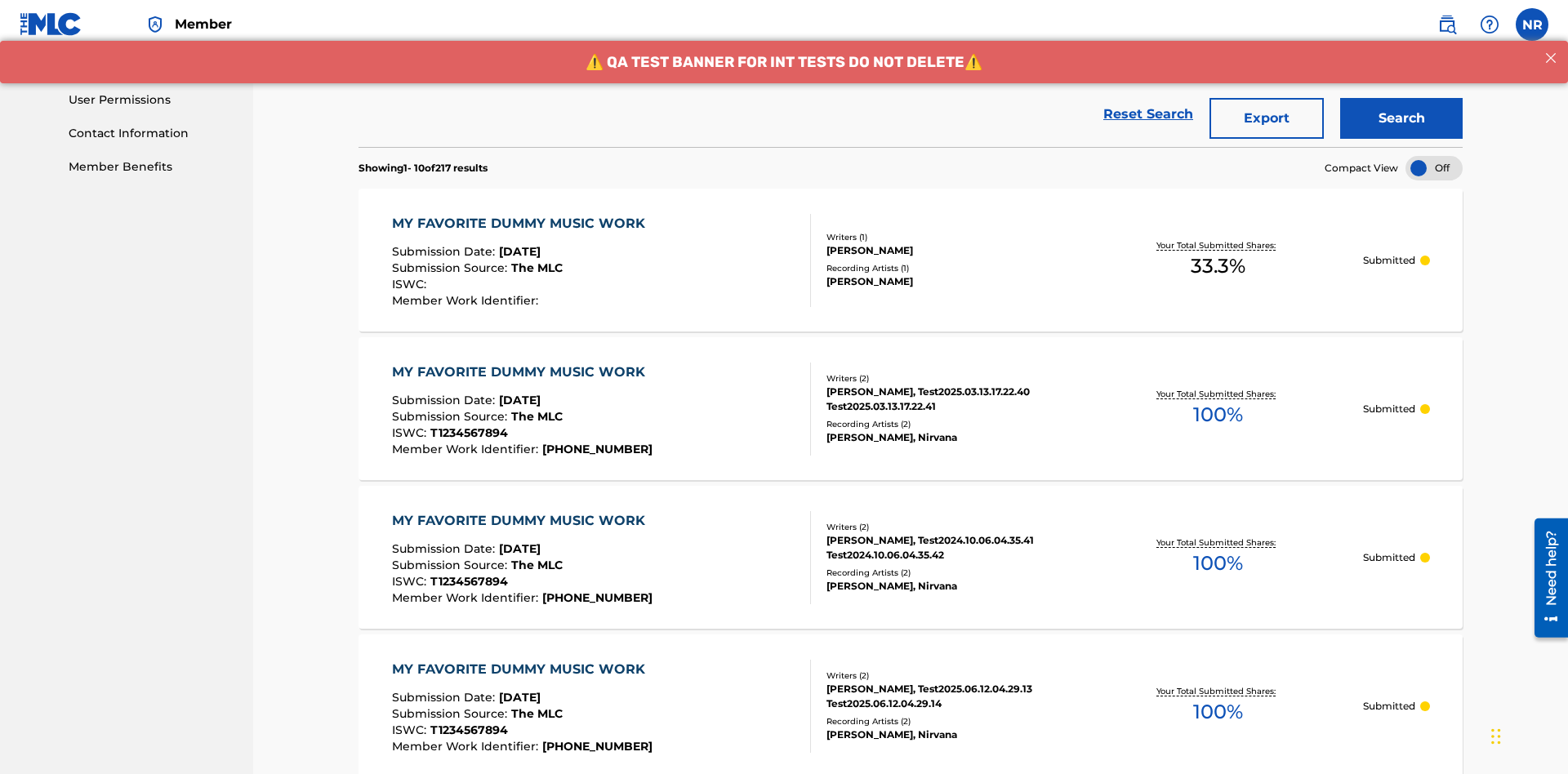
click at [1266, 118] on button "Export" at bounding box center [1266, 118] width 115 height 41
